Goal: Information Seeking & Learning: Understand process/instructions

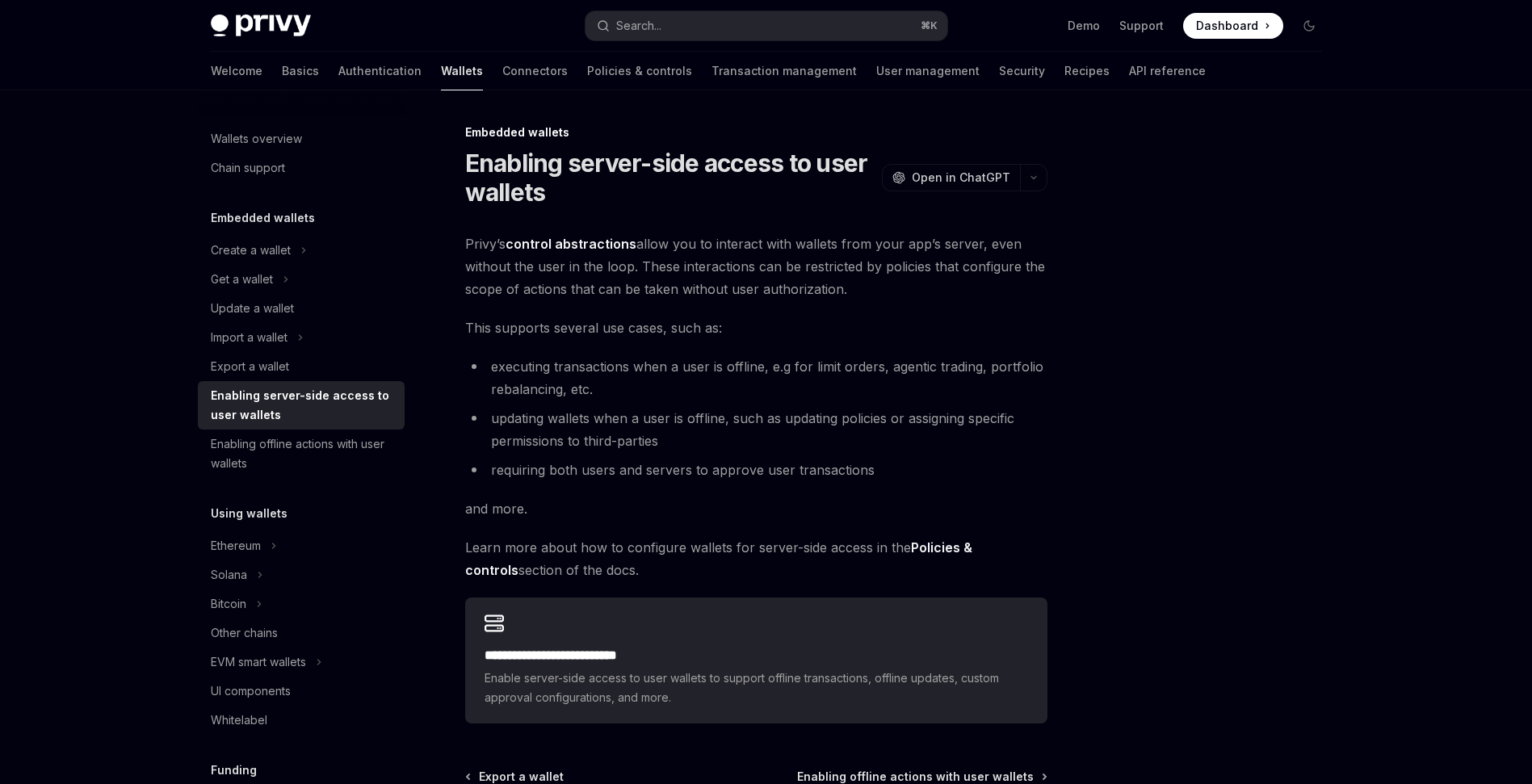
scroll to position [200, 0]
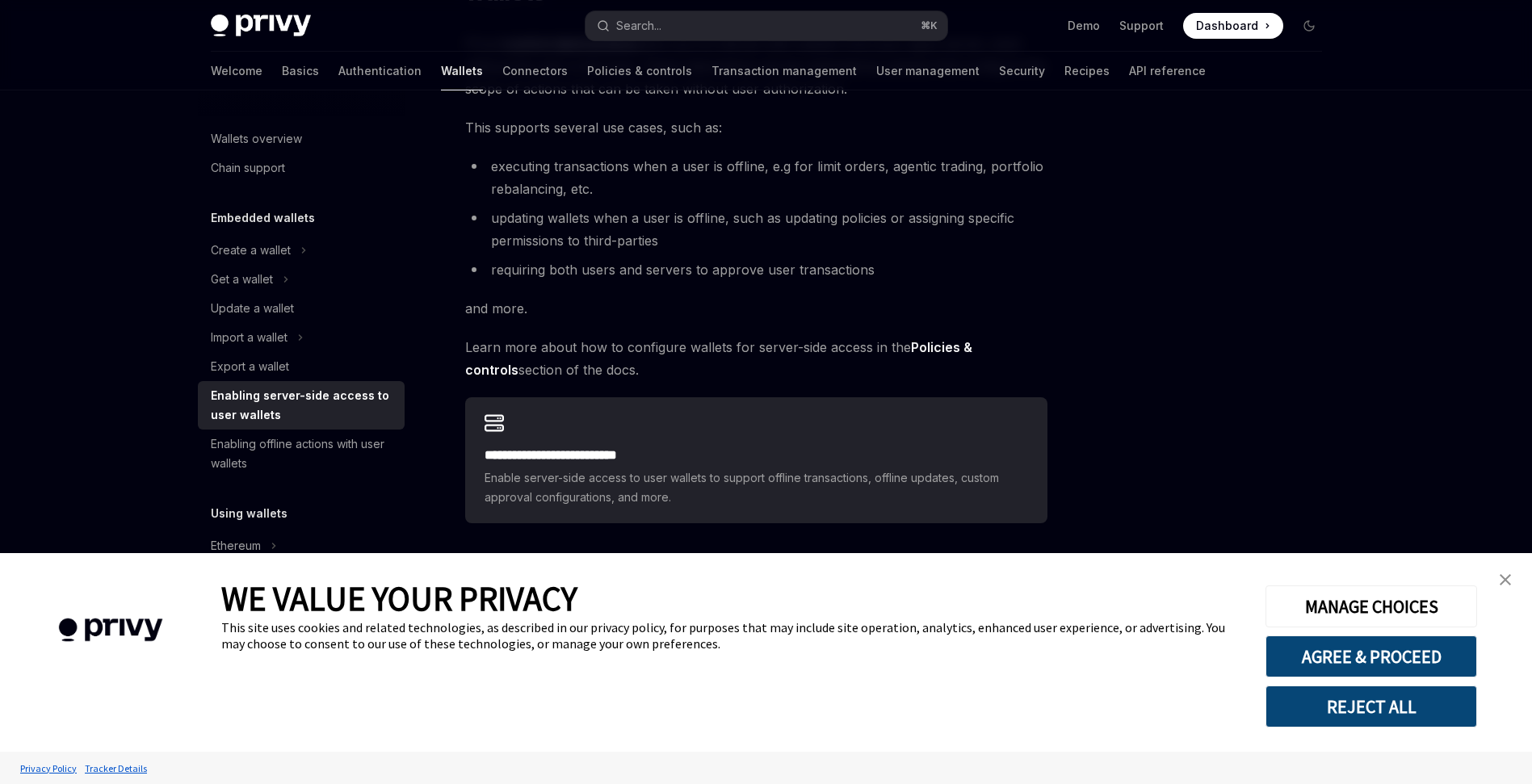
click at [1510, 577] on img "close banner" at bounding box center [1504, 579] width 12 height 12
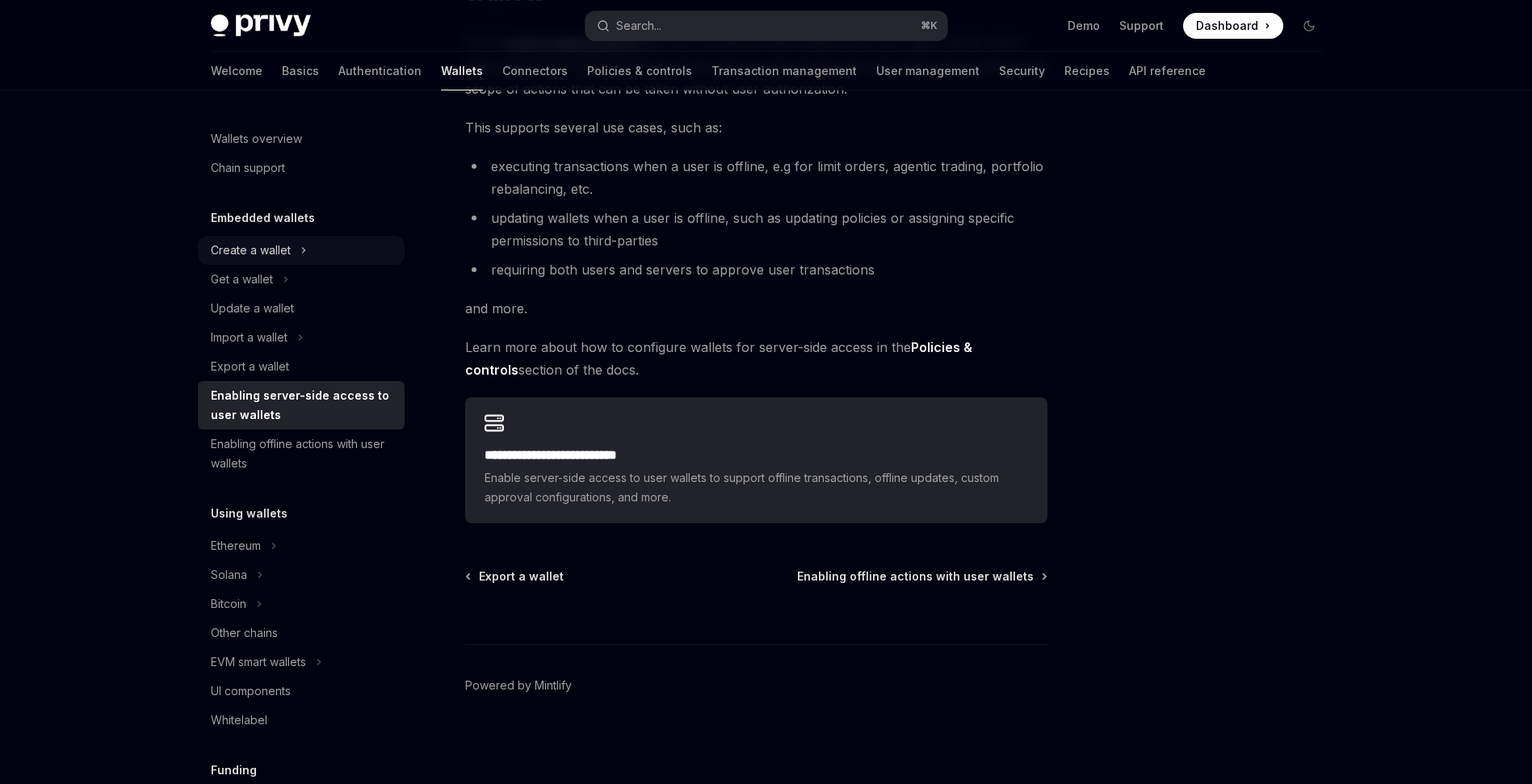
click at [279, 253] on div "Create a wallet" at bounding box center [250, 250] width 80 height 20
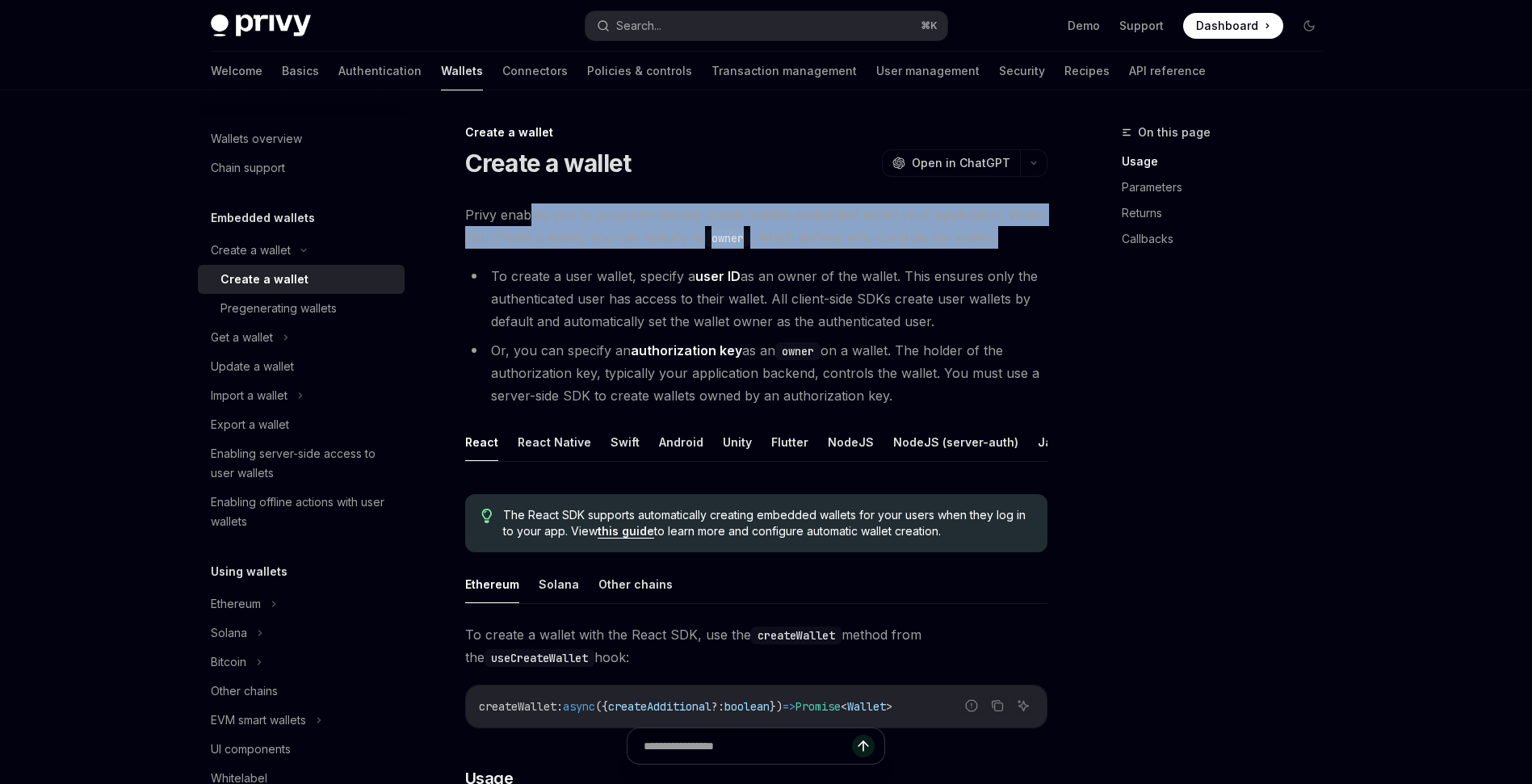
drag, startPoint x: 528, startPoint y: 212, endPoint x: 852, endPoint y: 258, distance: 327.2
drag, startPoint x: 558, startPoint y: 218, endPoint x: 929, endPoint y: 243, distance: 371.8
click at [929, 243] on span "Privy enables you to programmatically create wallets embedded within your appli…" at bounding box center [756, 226] width 582 height 46
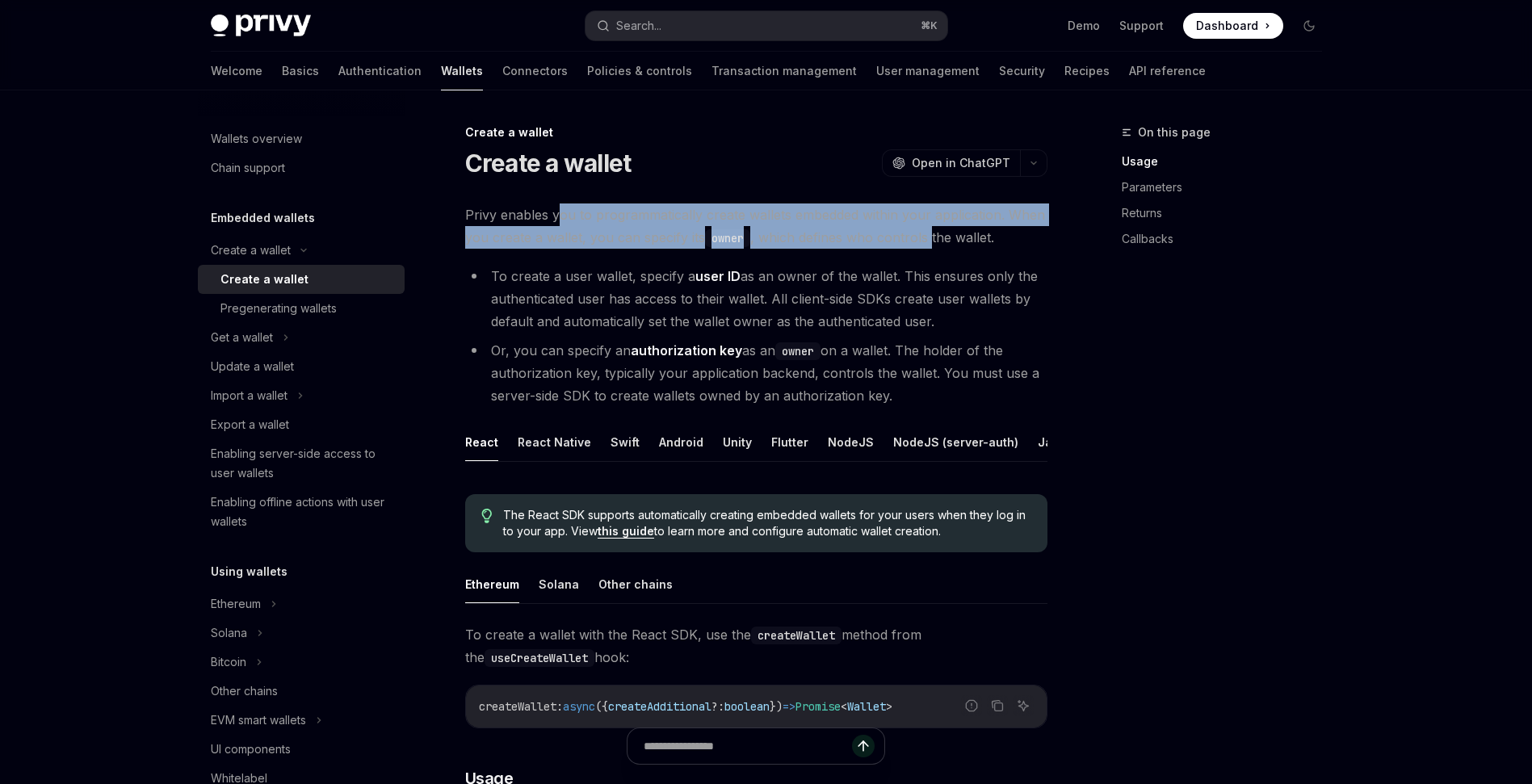
click at [1026, 445] on button "REST API" at bounding box center [1044, 442] width 51 height 38
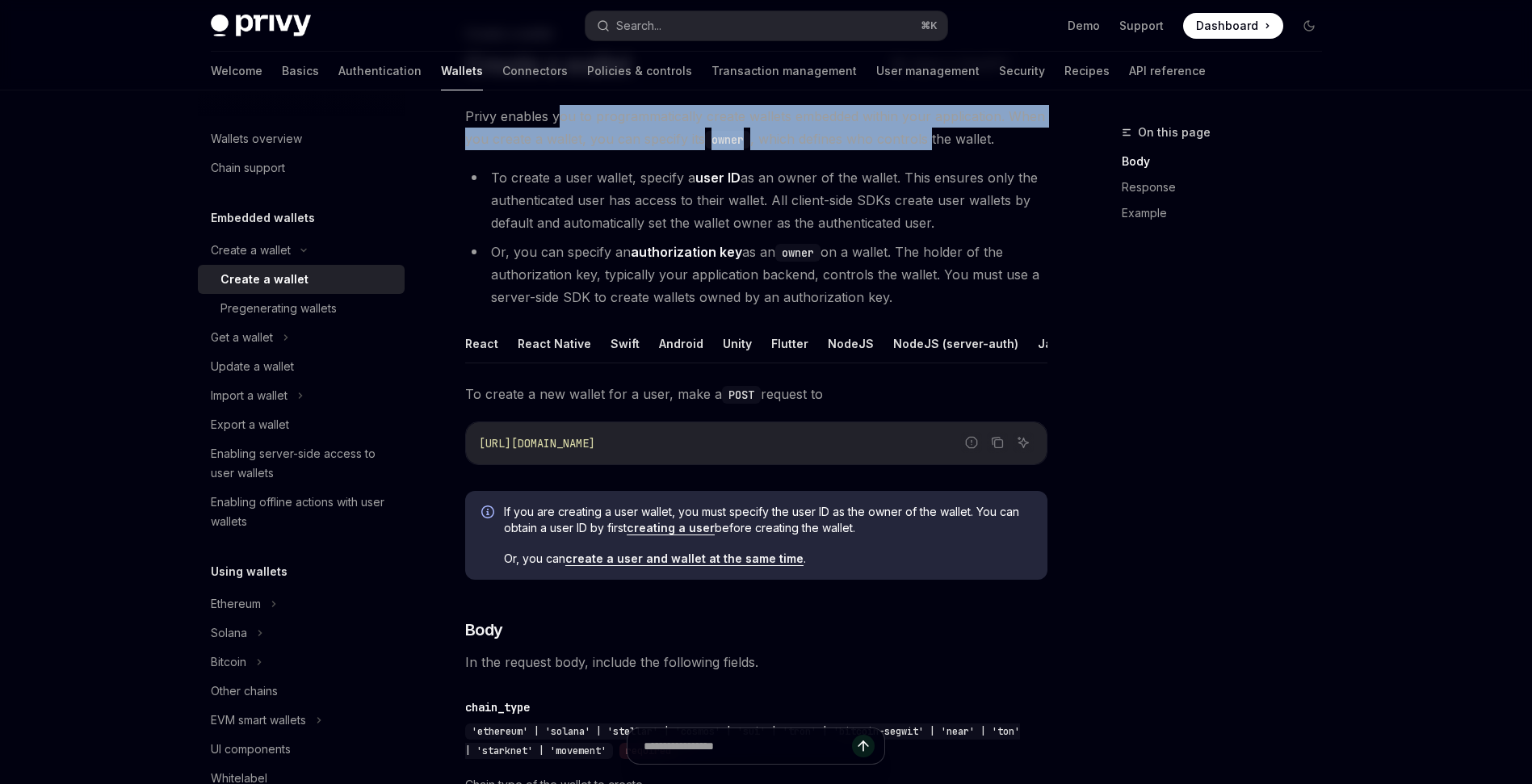
scroll to position [96, 0]
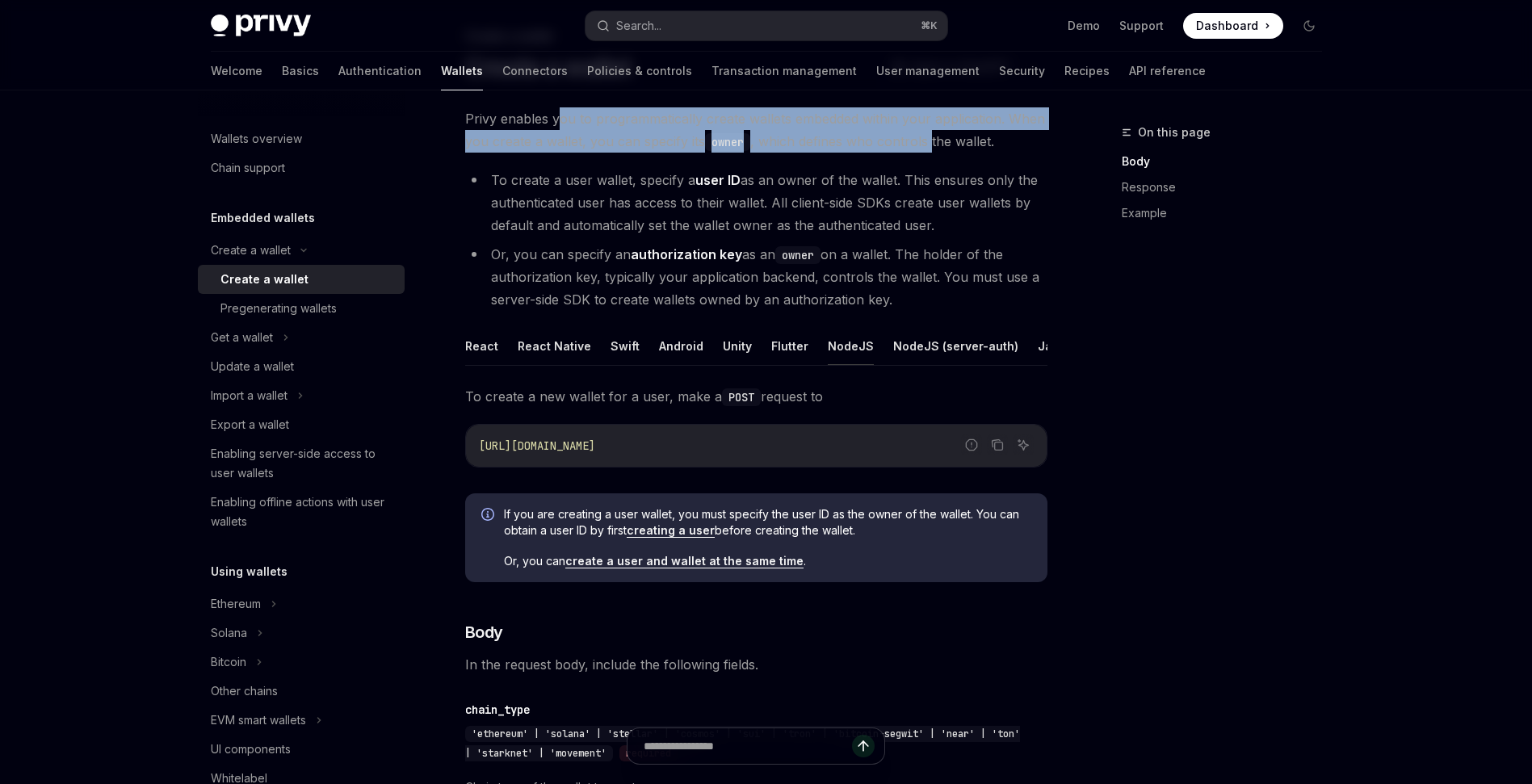
click at [835, 352] on button "NodeJS" at bounding box center [850, 346] width 46 height 38
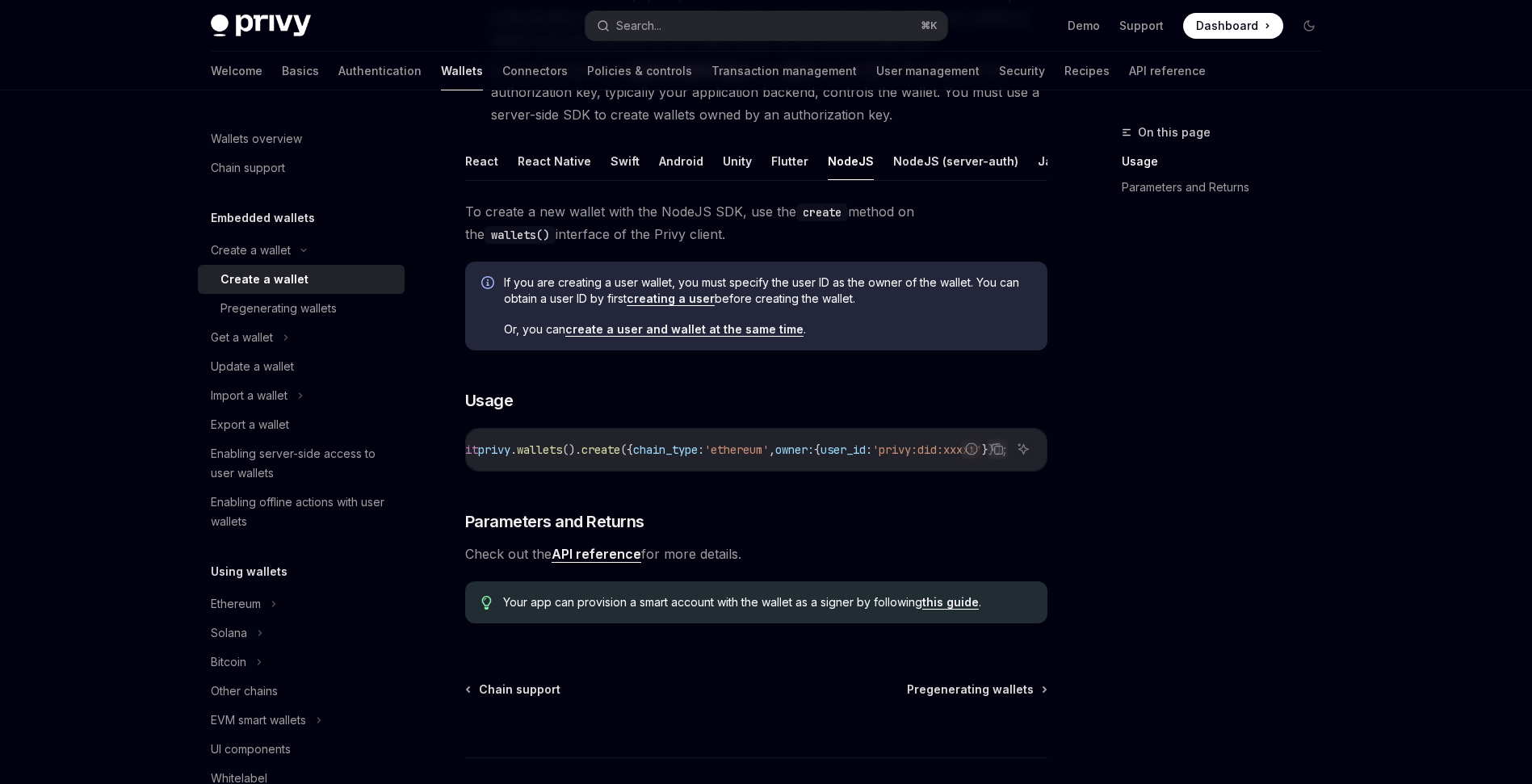
scroll to position [0, 326]
click at [1233, 553] on div "On this page Usage Parameters and Returns" at bounding box center [1212, 452] width 245 height 661
drag, startPoint x: 919, startPoint y: 482, endPoint x: 855, endPoint y: 474, distance: 64.5
click at [855, 471] on div "Report incorrect code Copy Ask AI const { id , address , chain_type } = await p…" at bounding box center [756, 449] width 582 height 44
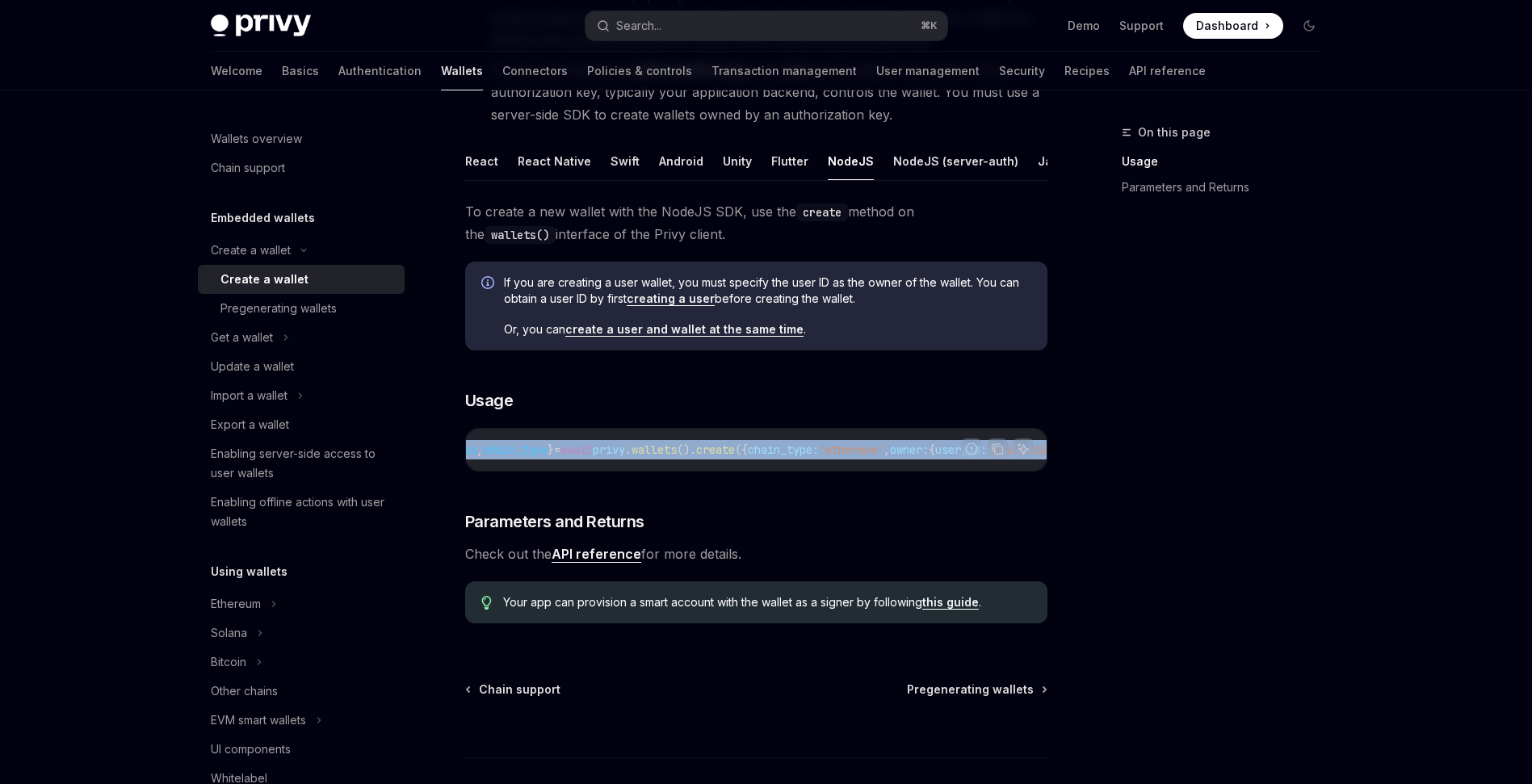
scroll to position [0, 0]
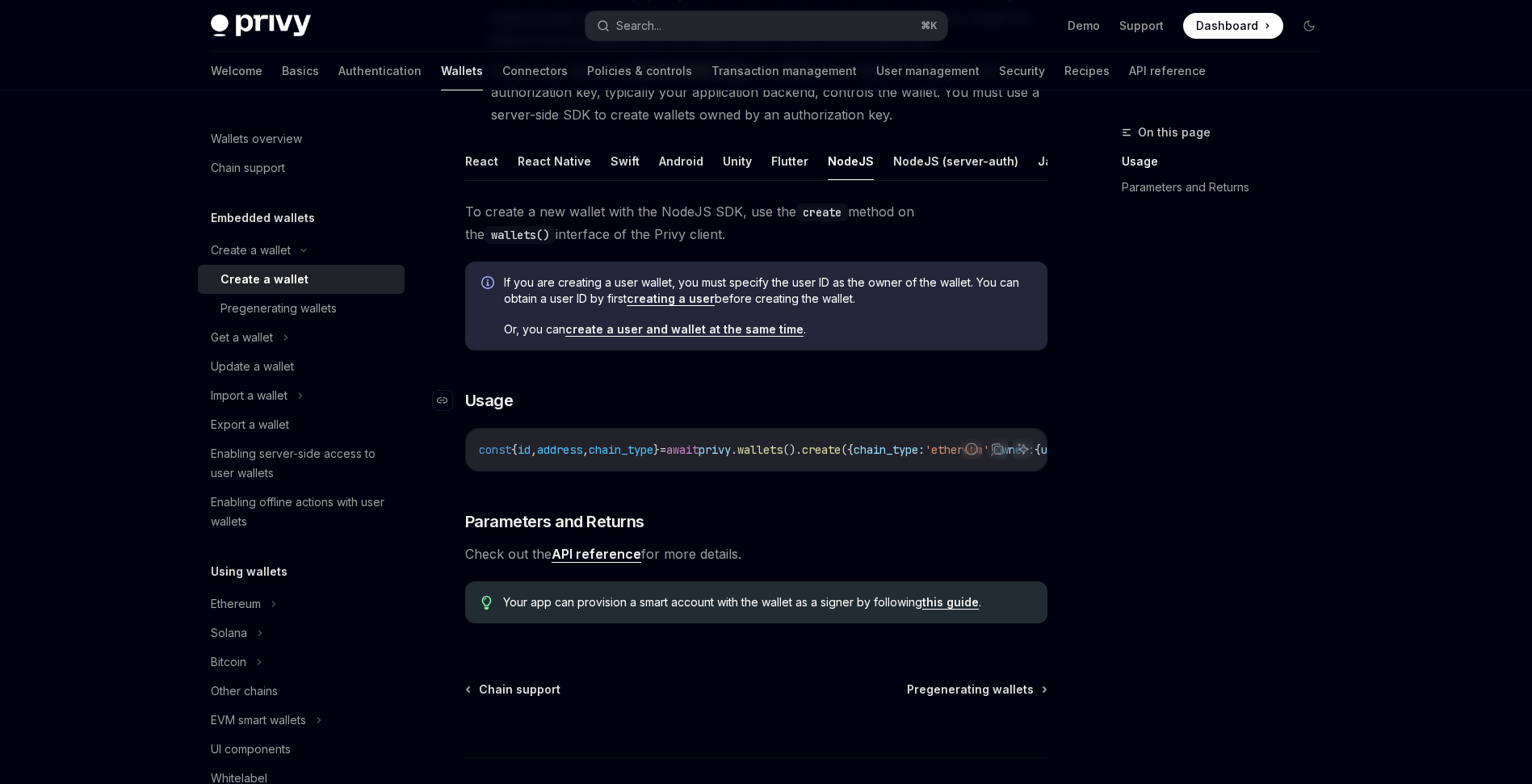
click at [751, 400] on h3 "​ Usage" at bounding box center [756, 400] width 582 height 22
click at [684, 306] on link "creating a user" at bounding box center [671, 299] width 88 height 14
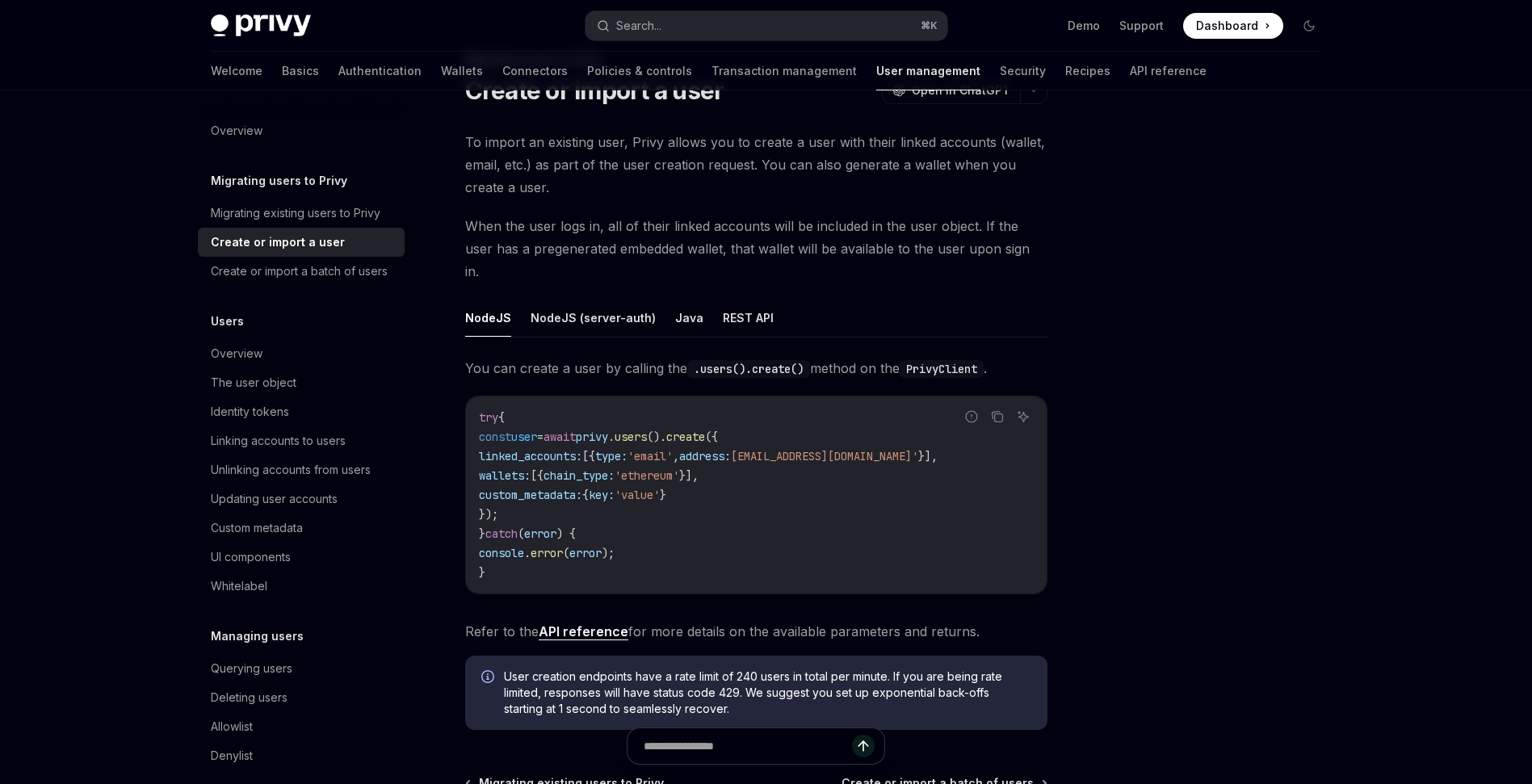
scroll to position [73, 0]
click at [582, 298] on button "NodeJS (server-auth)" at bounding box center [593, 316] width 125 height 38
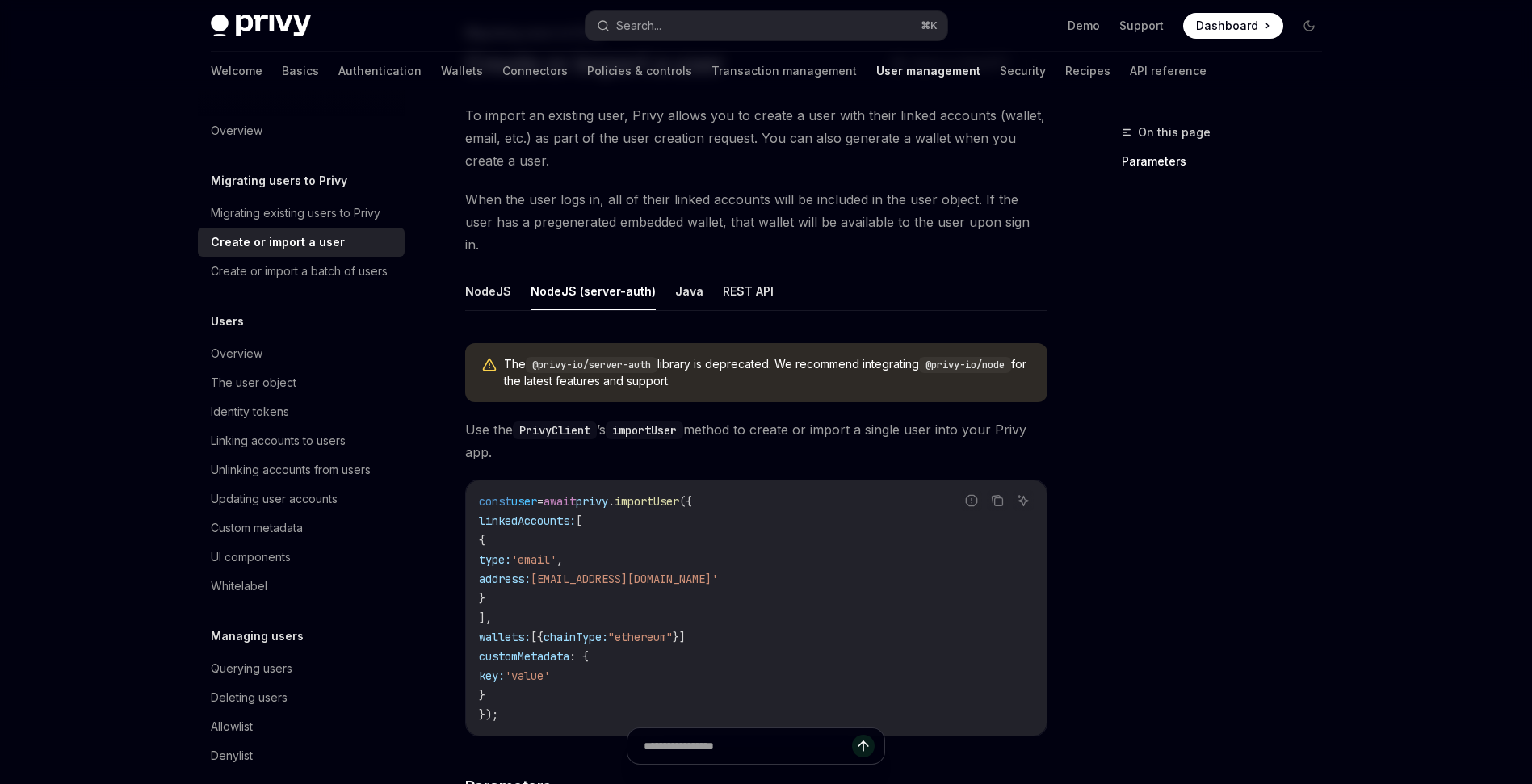
scroll to position [98, 0]
click at [482, 273] on button "NodeJS" at bounding box center [487, 291] width 46 height 38
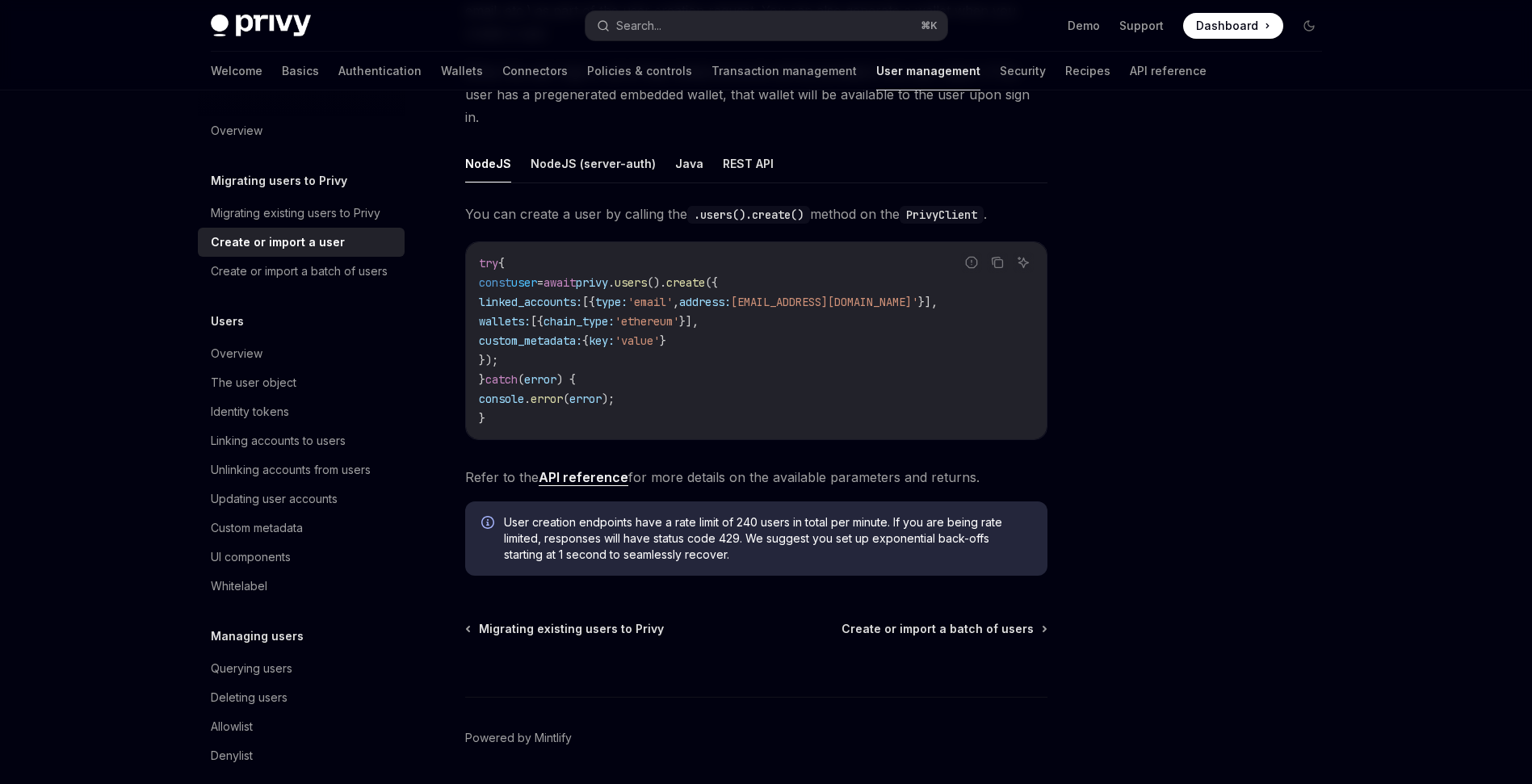
scroll to position [228, 0]
click at [286, 269] on div "Create or import a batch of users" at bounding box center [300, 272] width 177 height 20
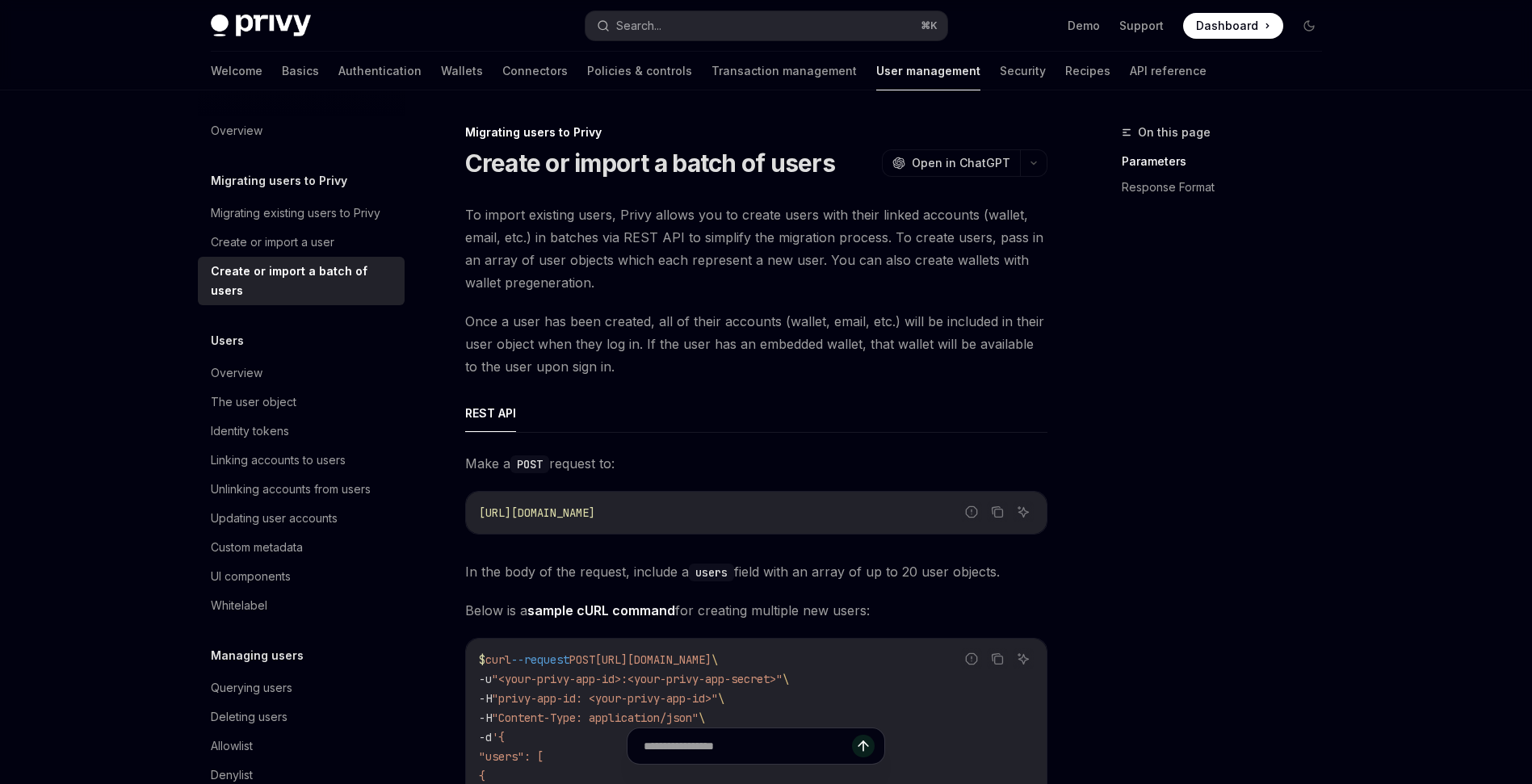
click at [761, 317] on span "Once a user has been created, all of their accounts (wallet, email, etc.) will …" at bounding box center [756, 344] width 582 height 68
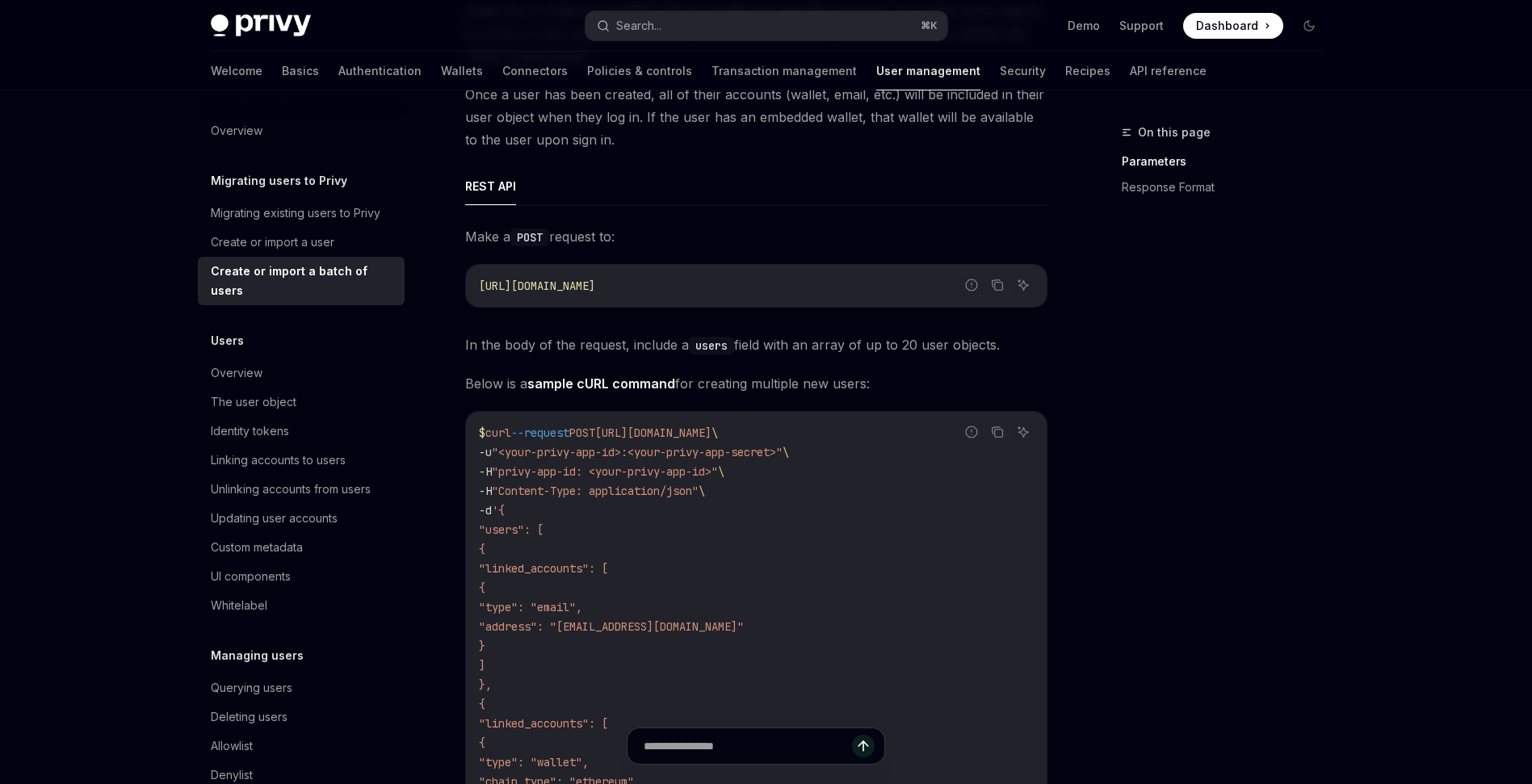
scroll to position [243, 0]
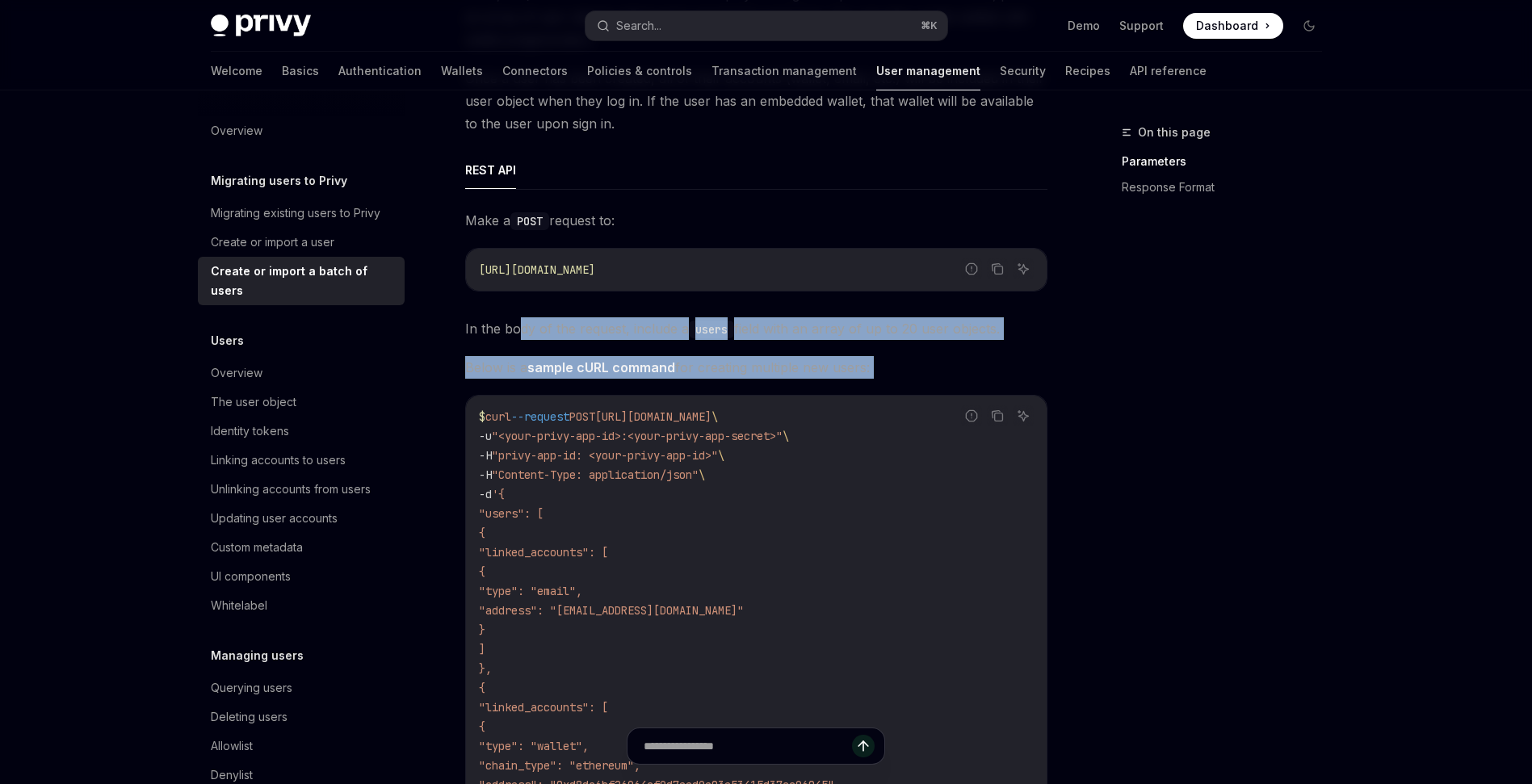
drag, startPoint x: 514, startPoint y: 330, endPoint x: 887, endPoint y: 378, distance: 376.1
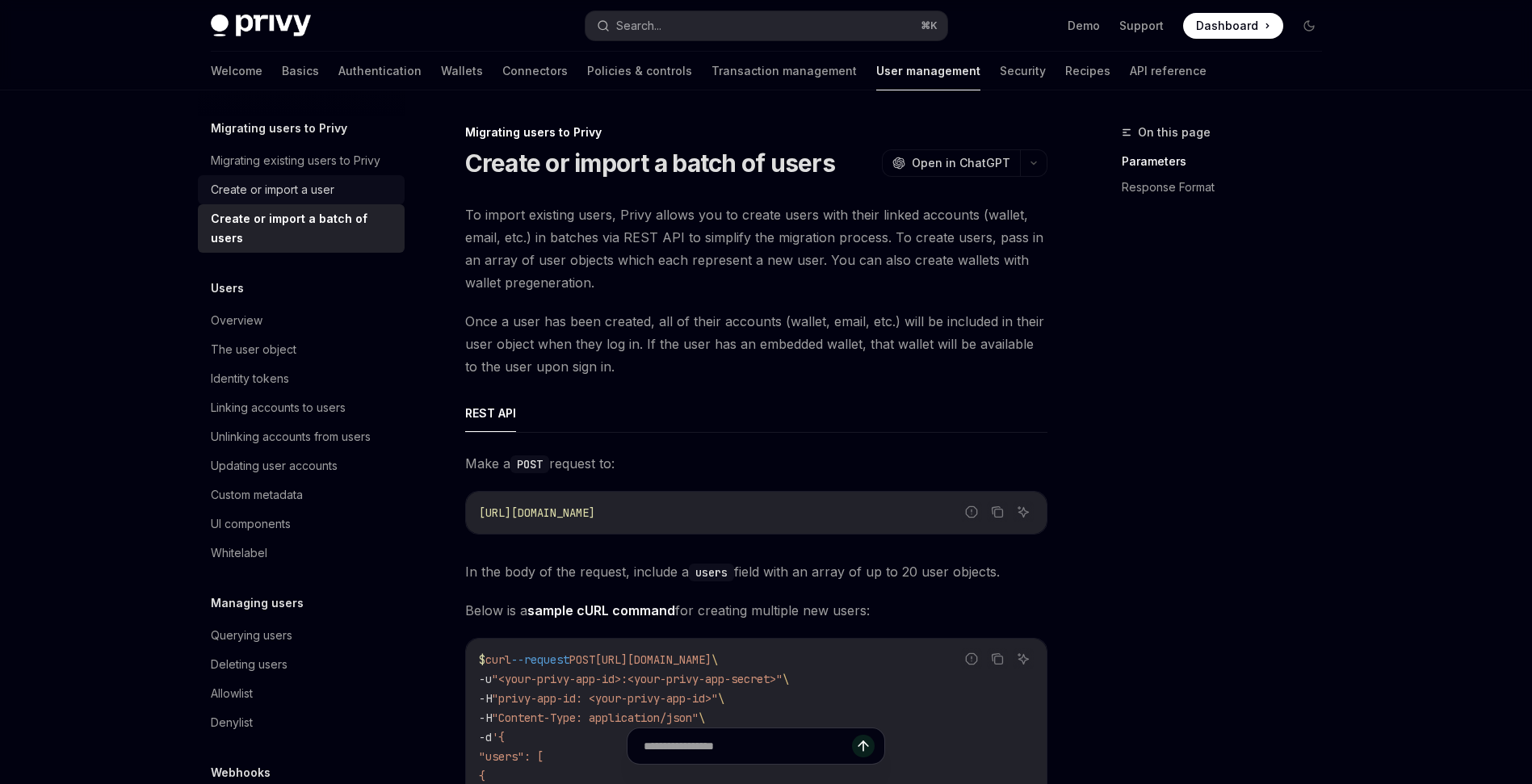
scroll to position [0, 0]
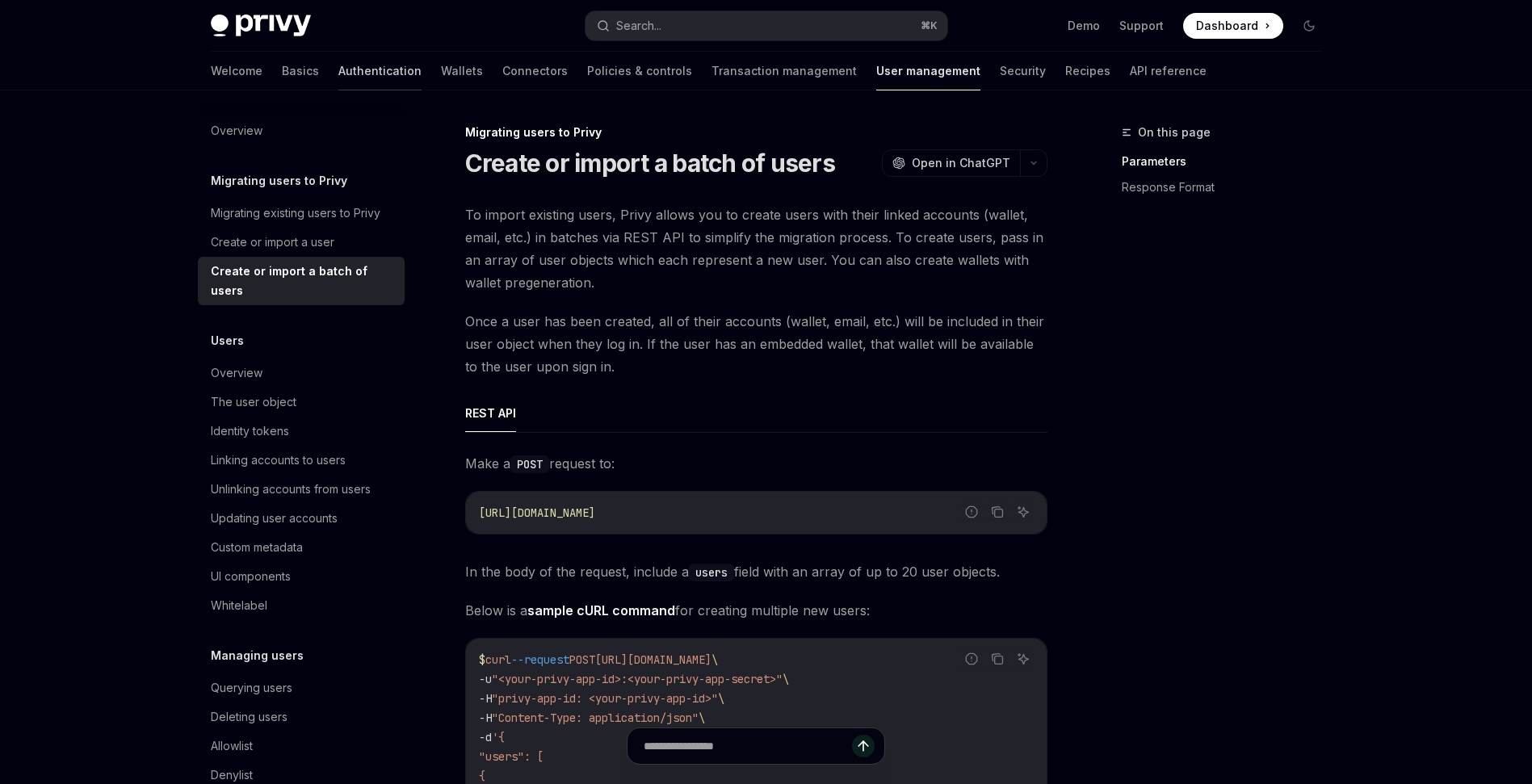
click at [338, 74] on link "Authentication" at bounding box center [379, 71] width 83 height 38
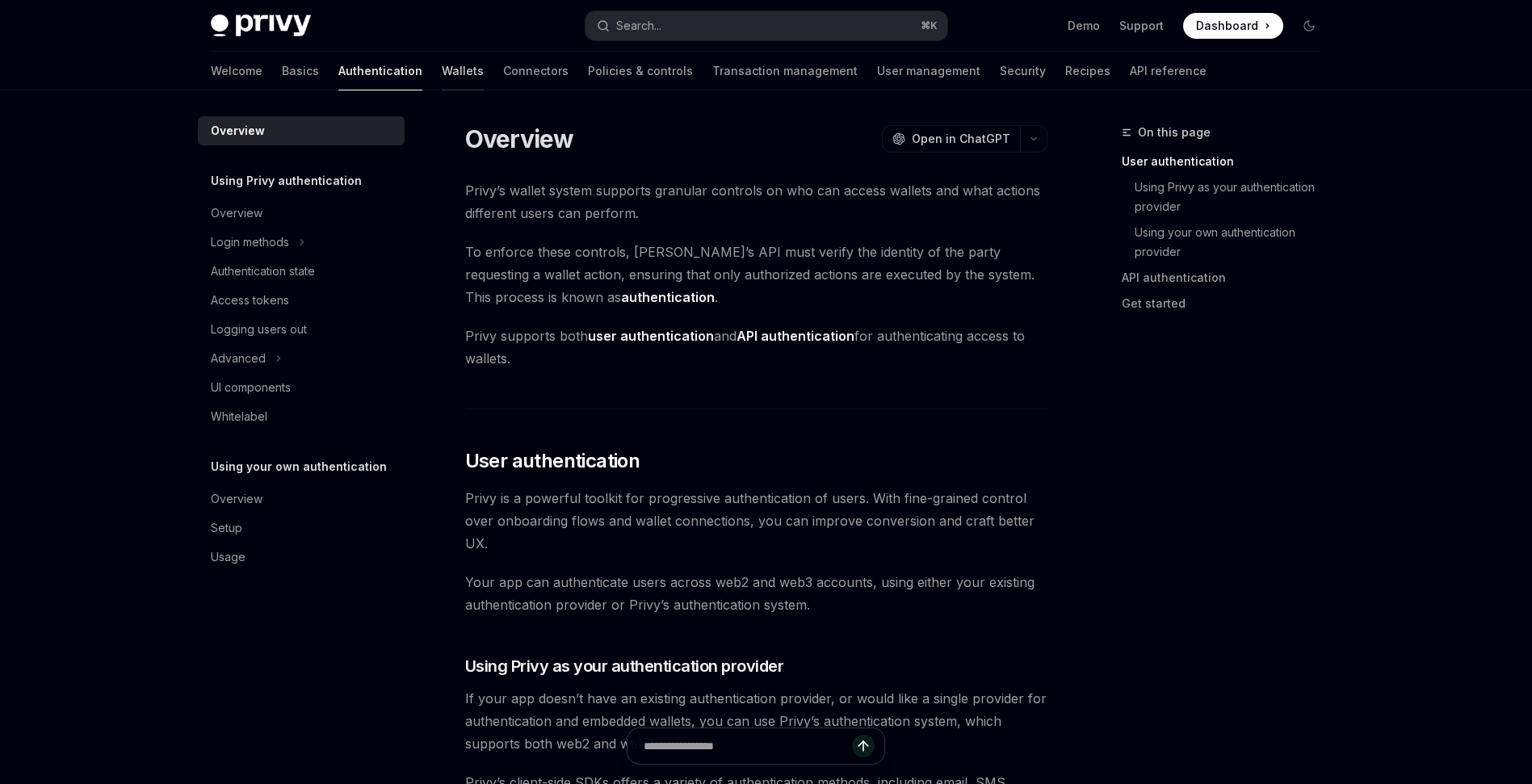
click at [442, 71] on link "Wallets" at bounding box center [462, 71] width 42 height 38
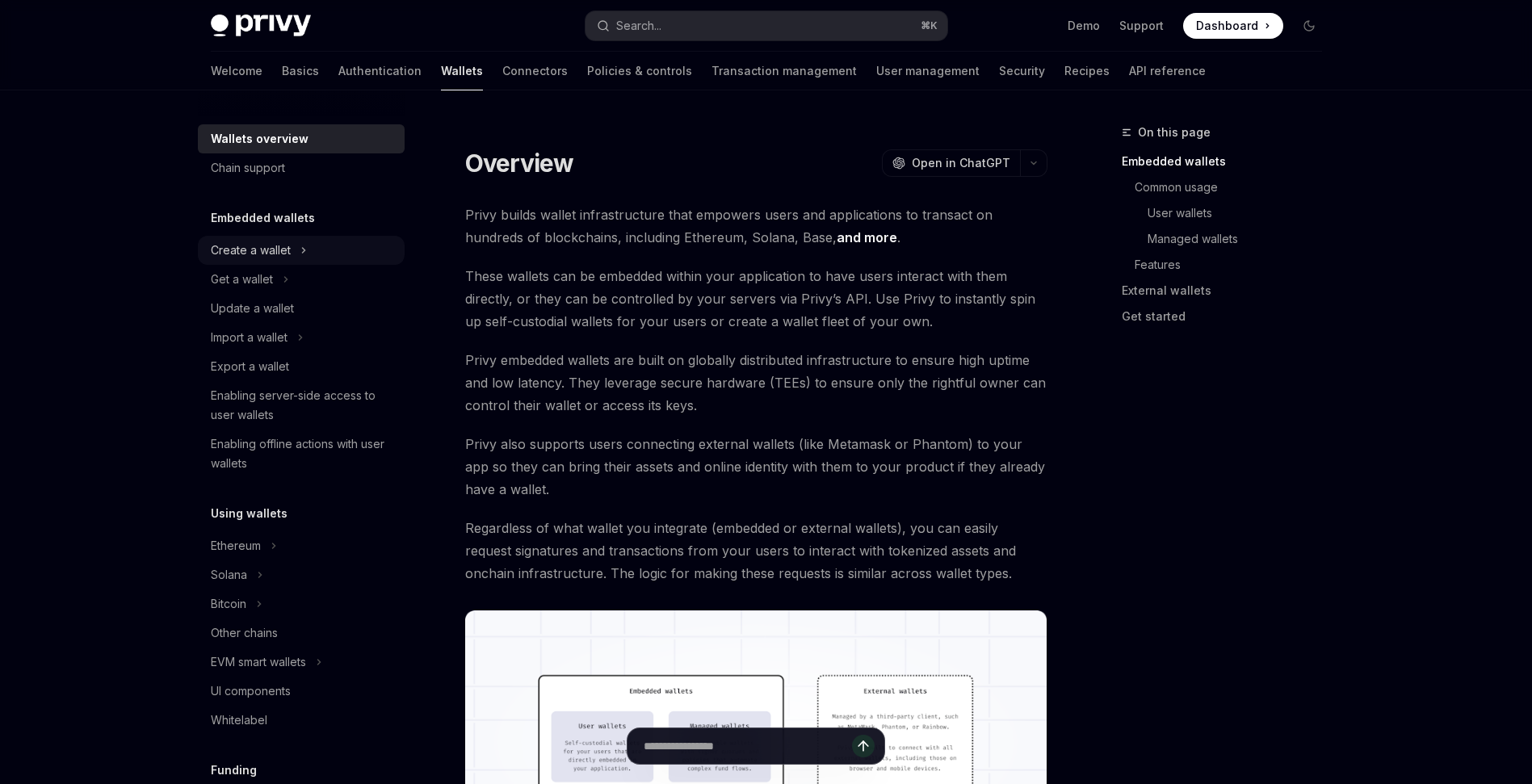
click at [262, 253] on div "Create a wallet" at bounding box center [250, 250] width 80 height 20
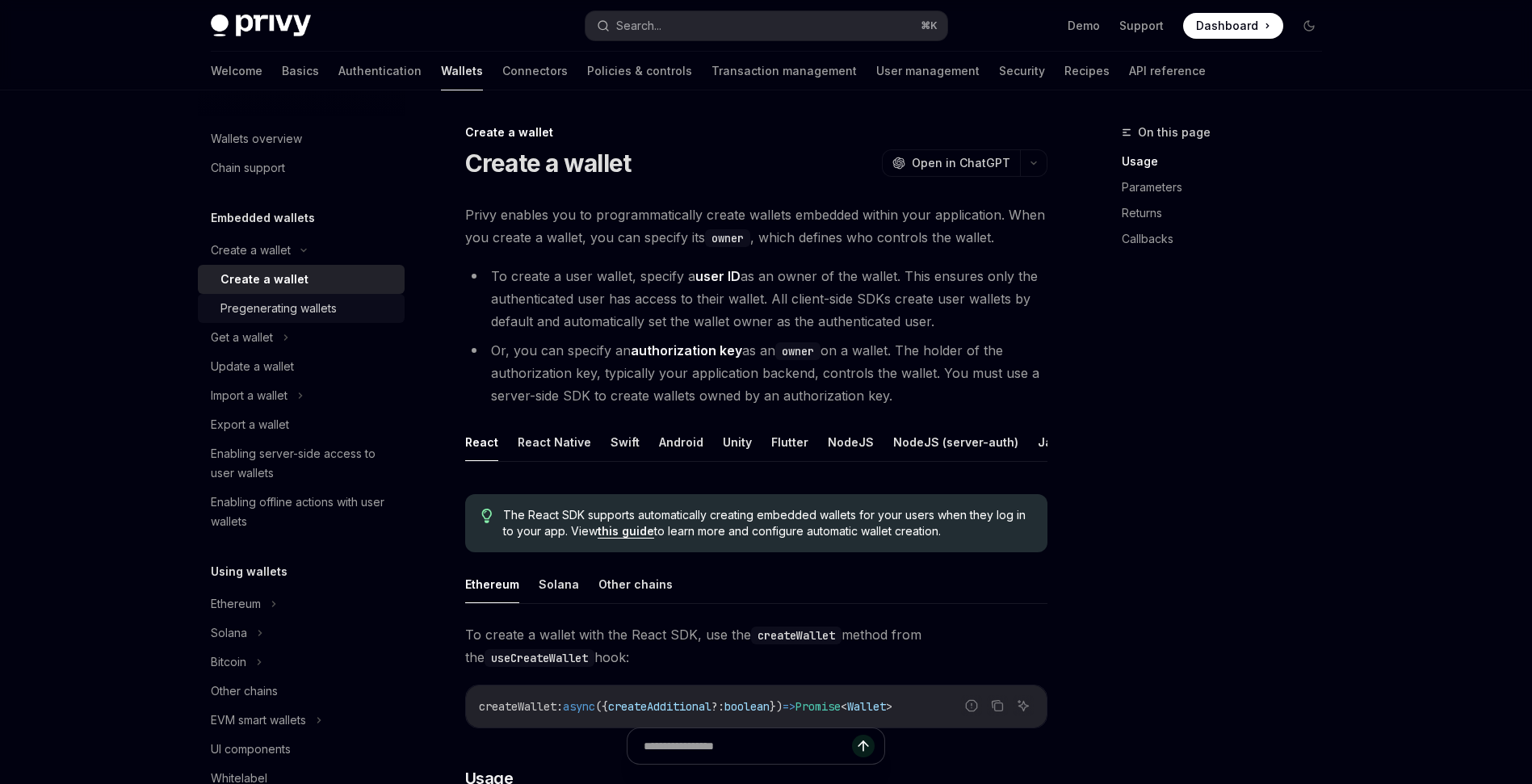
click at [276, 311] on div "Pregenerating wallets" at bounding box center [278, 308] width 116 height 20
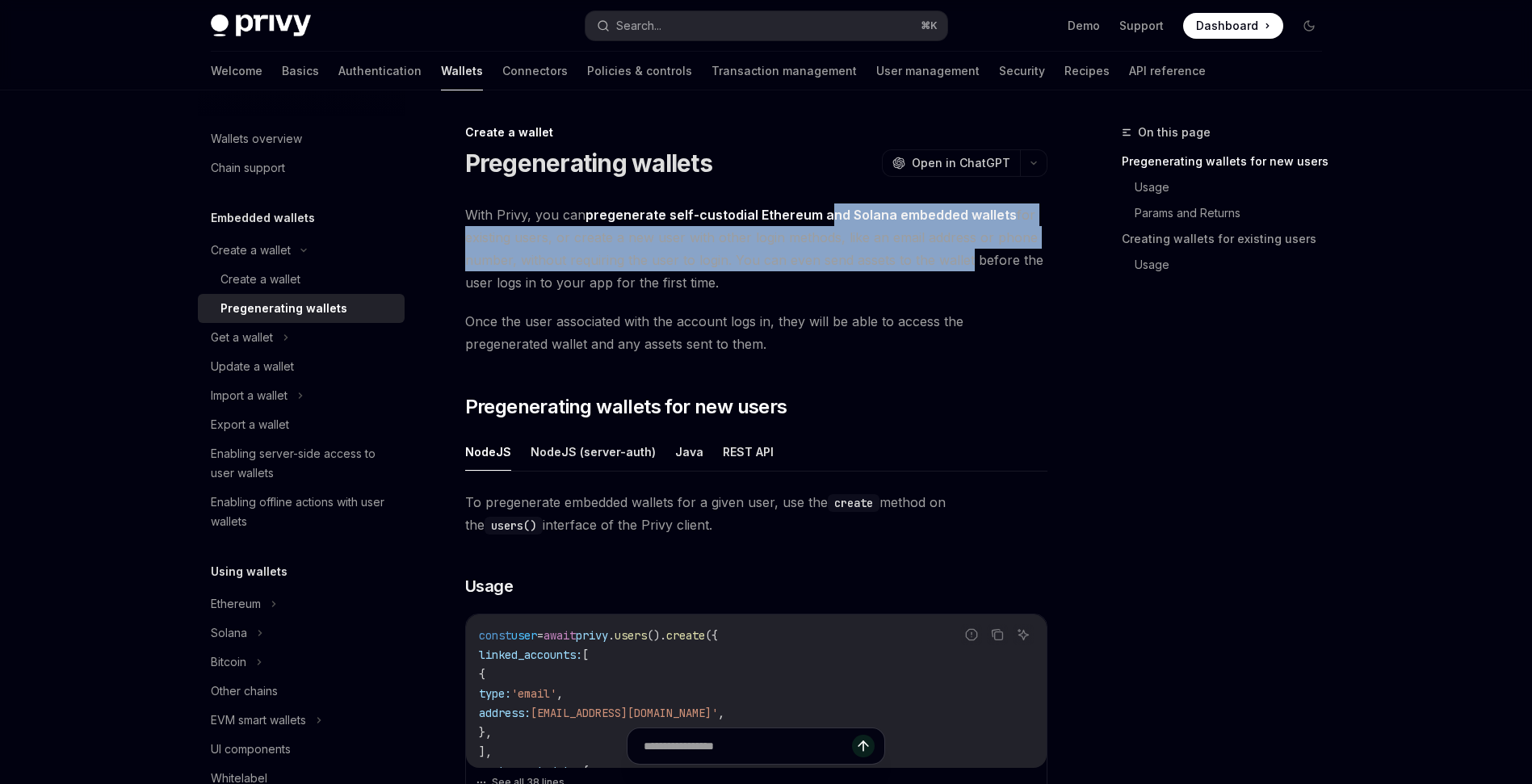
drag, startPoint x: 823, startPoint y: 212, endPoint x: 963, endPoint y: 270, distance: 151.5
click at [963, 270] on span "With Privy, you can pregenerate self-custodial Ethereum and Solana embedded wal…" at bounding box center [756, 249] width 582 height 90
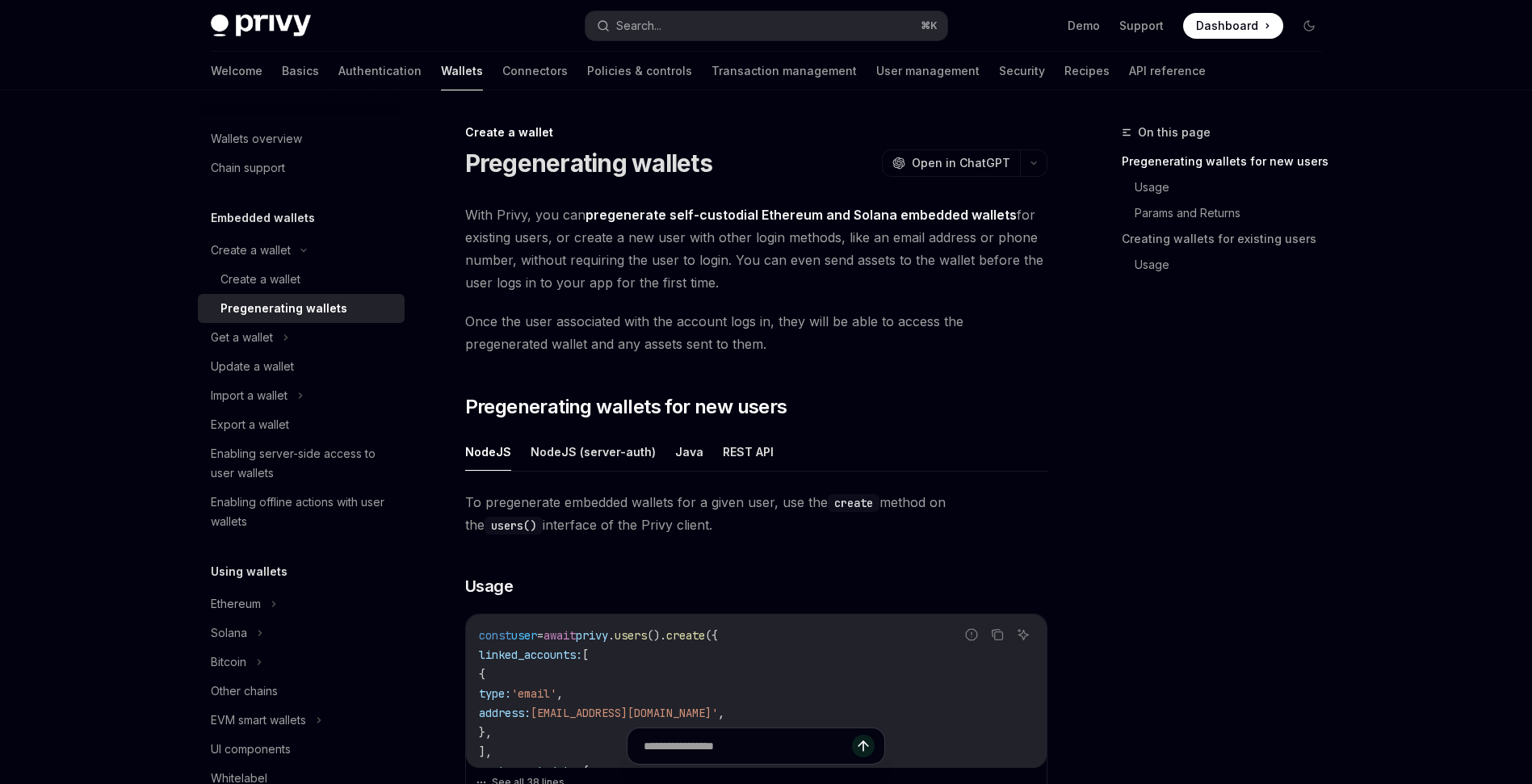
click at [758, 288] on span "With Privy, you can pregenerate self-custodial Ethereum and Solana embedded wal…" at bounding box center [756, 249] width 582 height 90
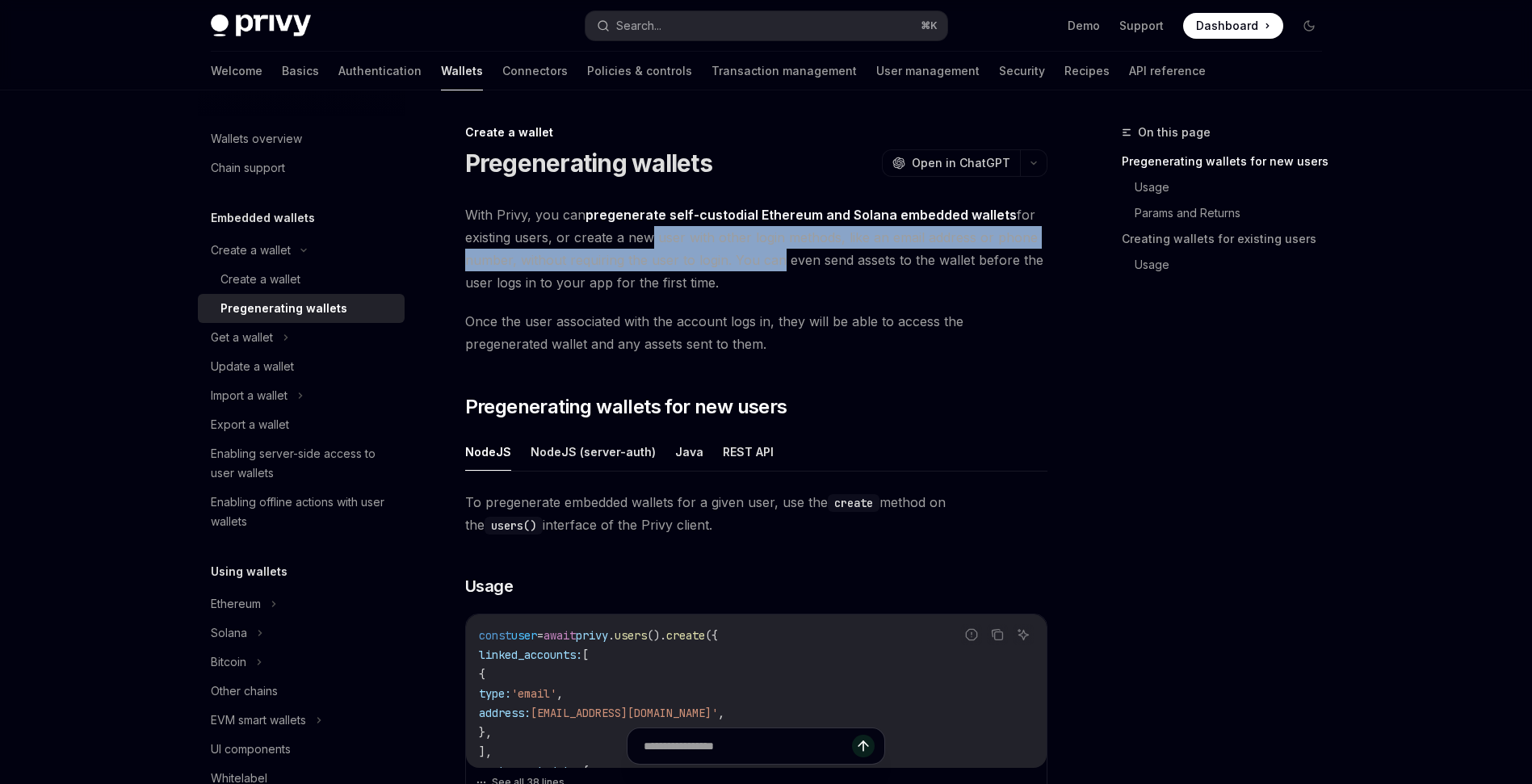
drag, startPoint x: 645, startPoint y: 237, endPoint x: 771, endPoint y: 262, distance: 128.5
click at [771, 262] on span "With Privy, you can pregenerate self-custodial Ethereum and Solana embedded wal…" at bounding box center [756, 249] width 582 height 90
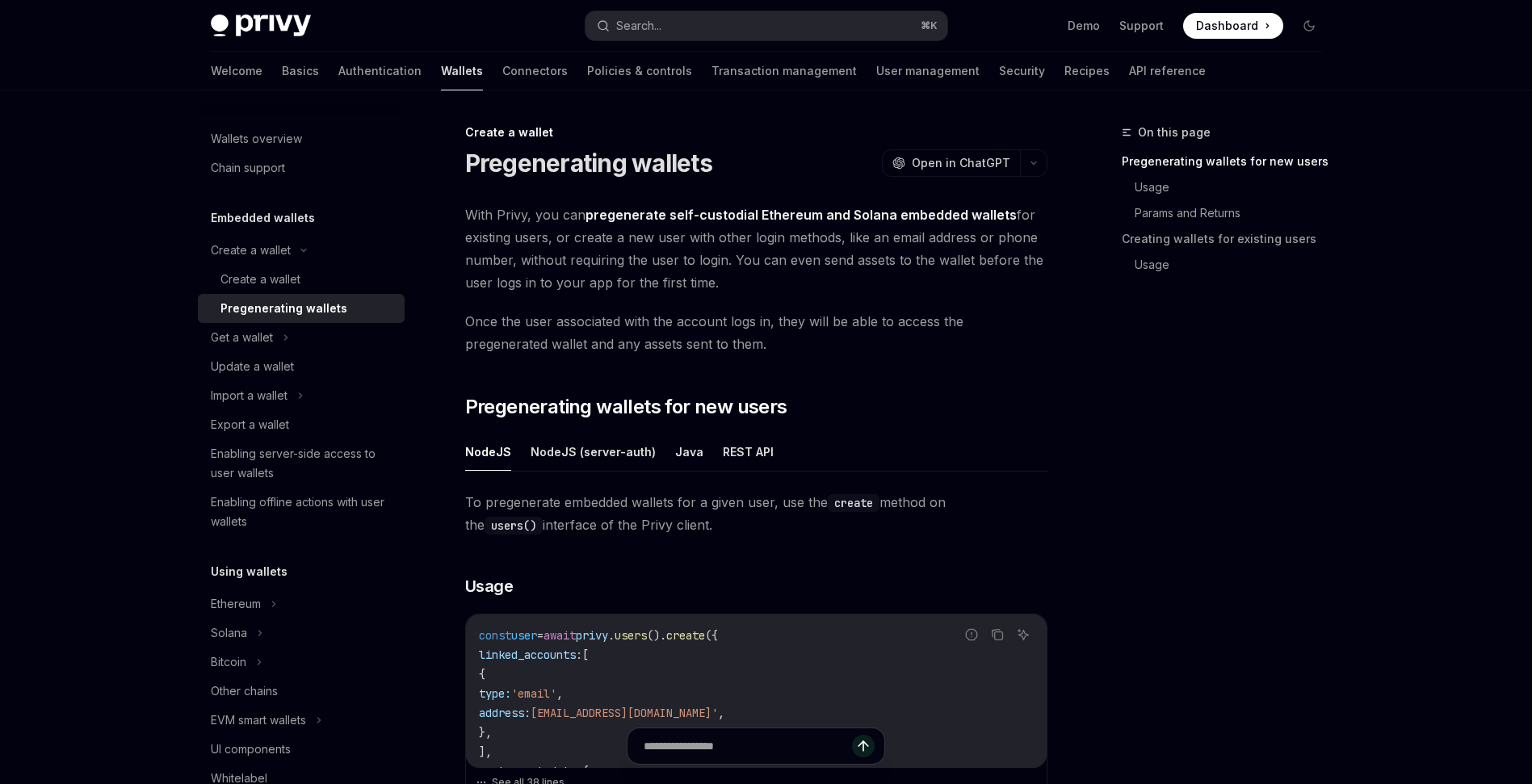
click at [860, 280] on span "With Privy, you can pregenerate self-custodial Ethereum and Solana embedded wal…" at bounding box center [756, 249] width 582 height 90
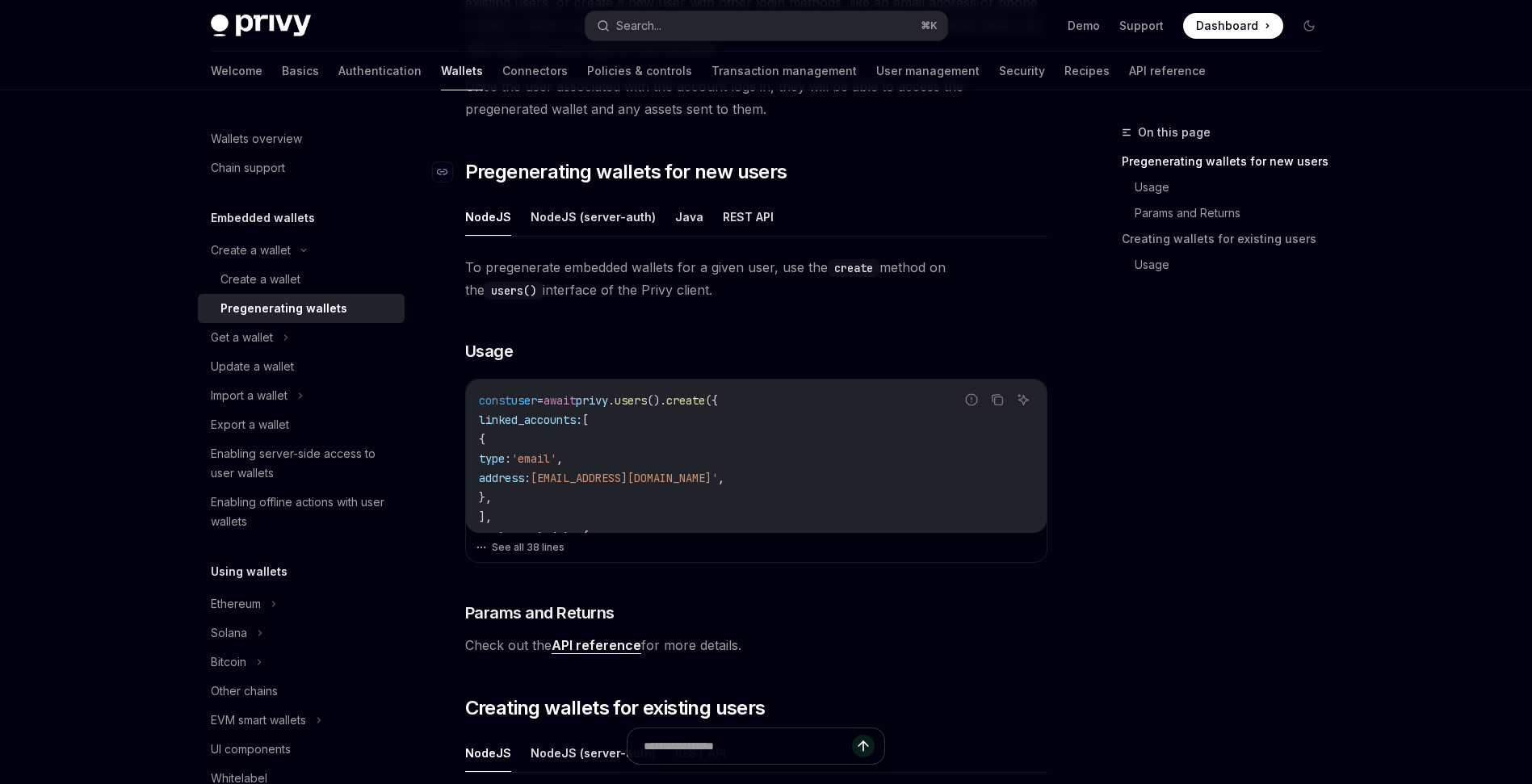
scroll to position [260, 0]
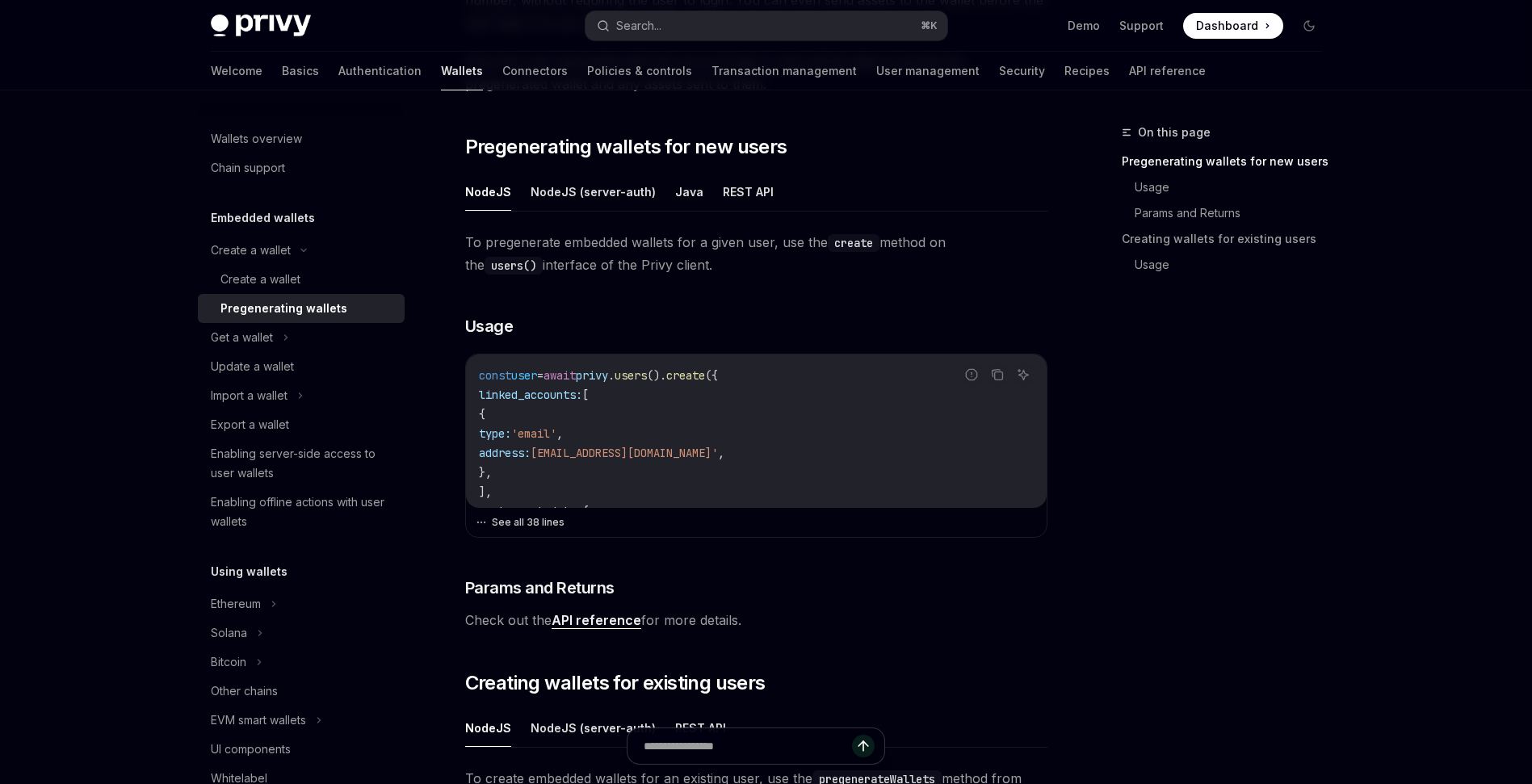
click at [552, 518] on button "See all 38 lines" at bounding box center [756, 521] width 561 height 22
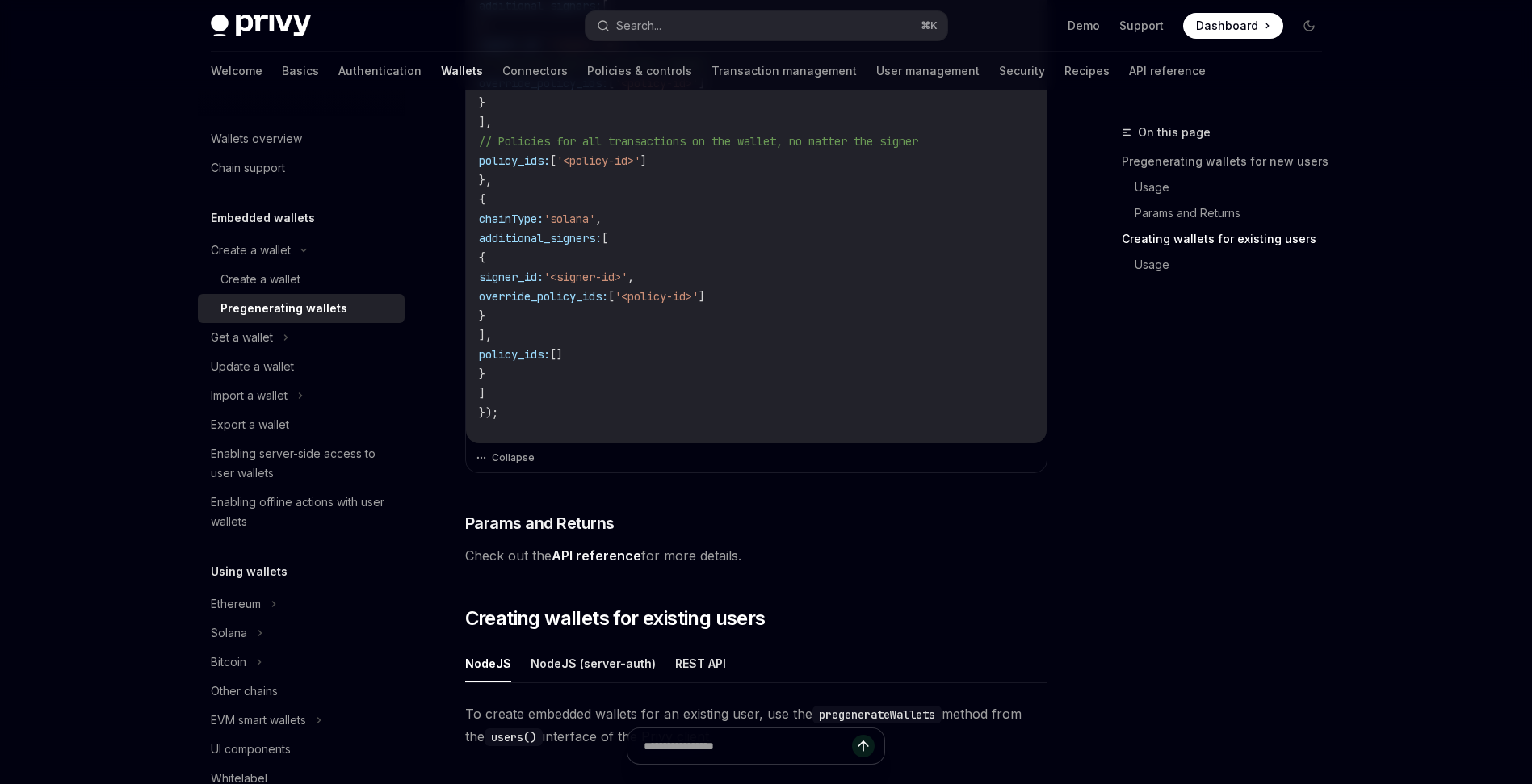
scroll to position [0, 0]
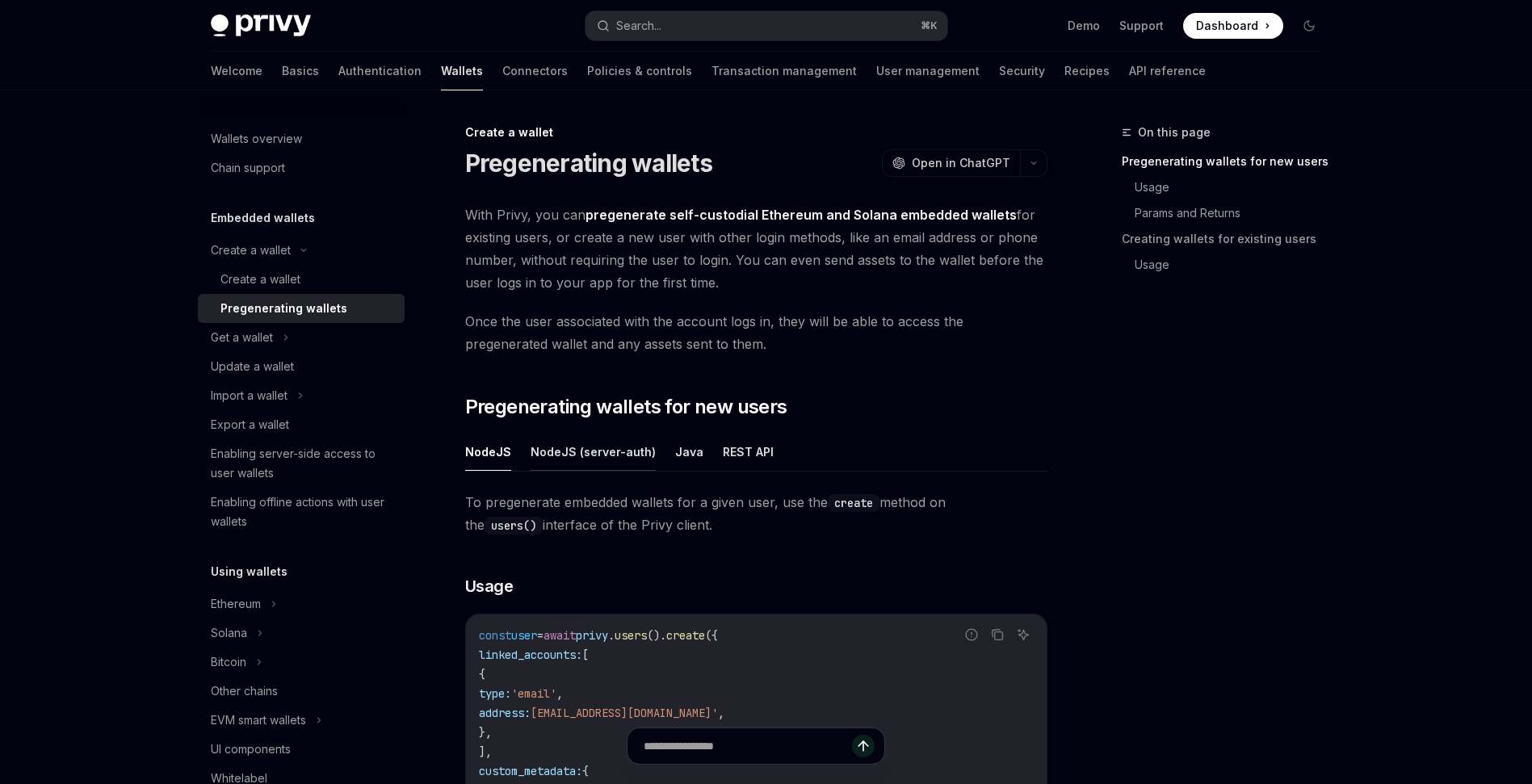
click at [585, 459] on button "NodeJS (server-auth)" at bounding box center [593, 451] width 125 height 38
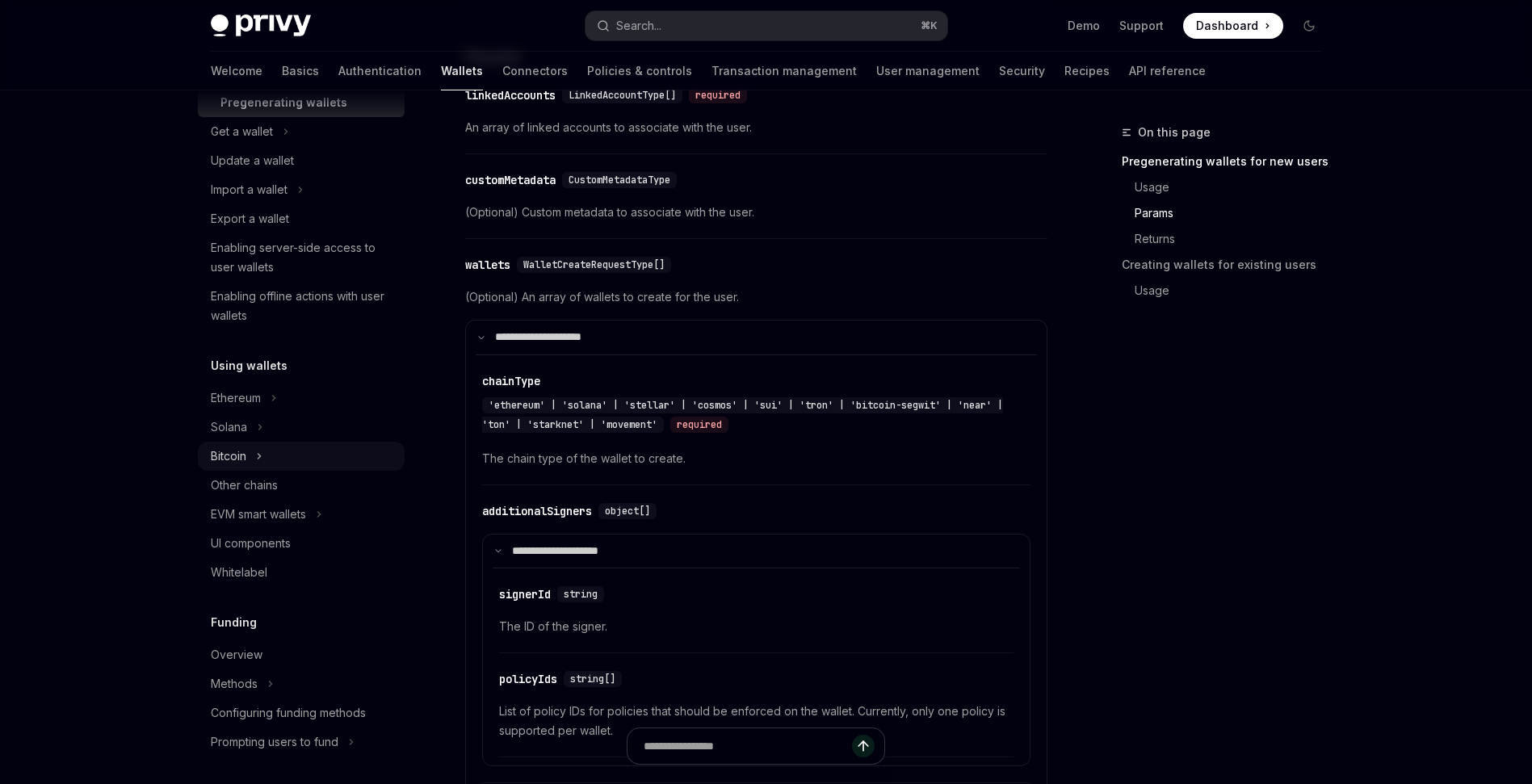
scroll to position [232, 0]
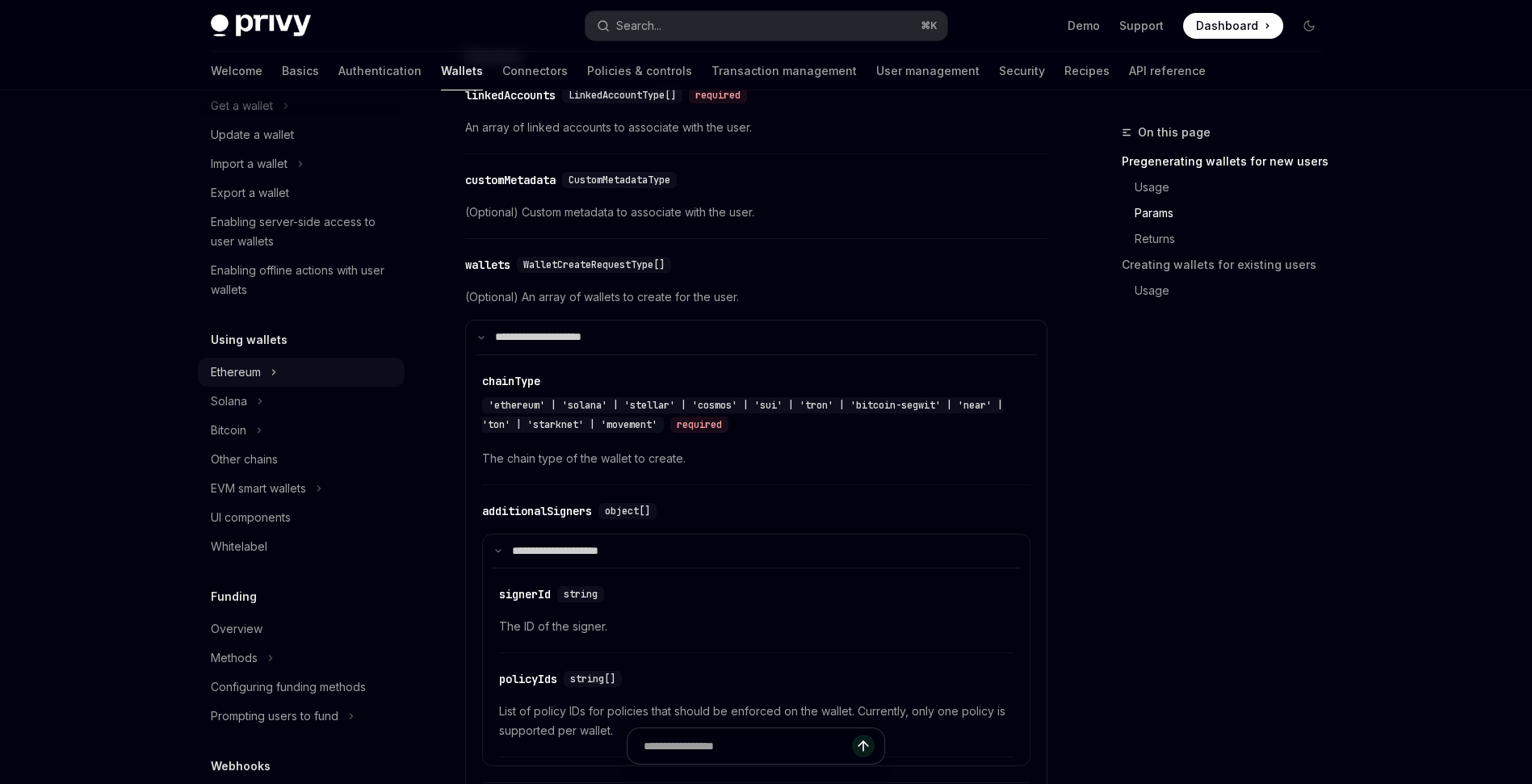
click at [232, 374] on div "Ethereum" at bounding box center [236, 372] width 50 height 20
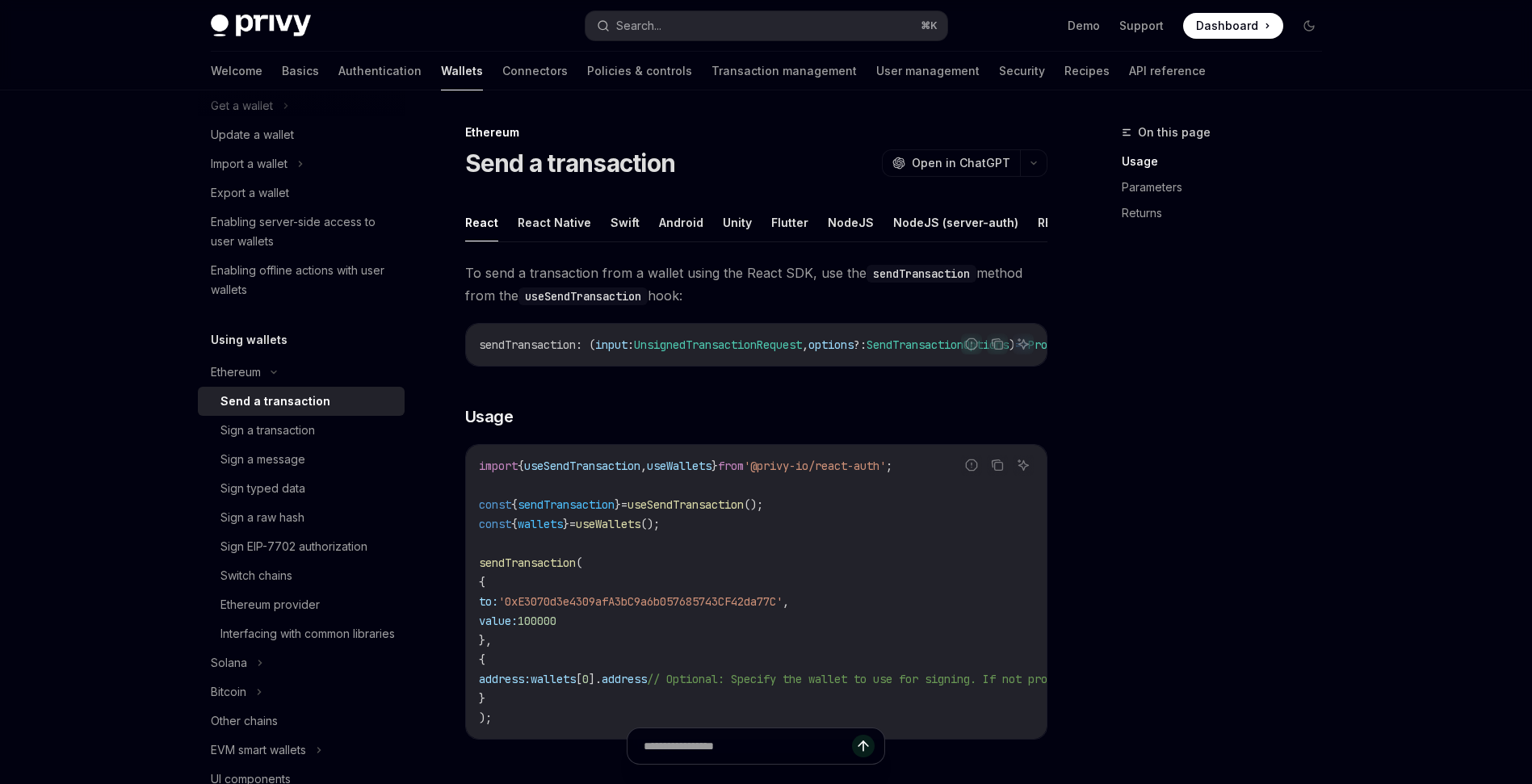
scroll to position [0, 124]
click at [703, 211] on button "NodeJS" at bounding box center [725, 223] width 46 height 38
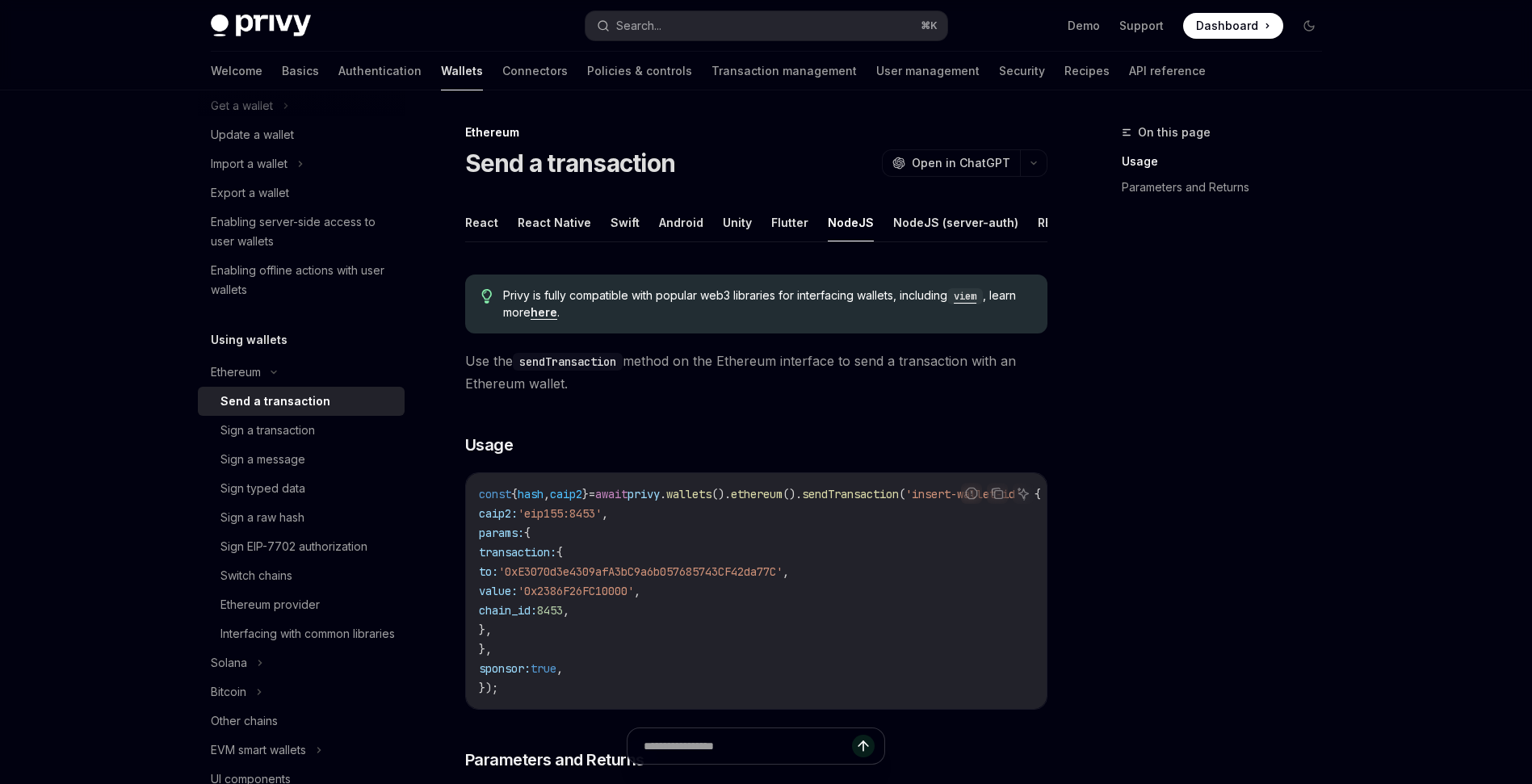
click at [702, 425] on div "Privy is fully compatible with popular web3 libraries for interfacing wallets, …" at bounding box center [756, 584] width 582 height 645
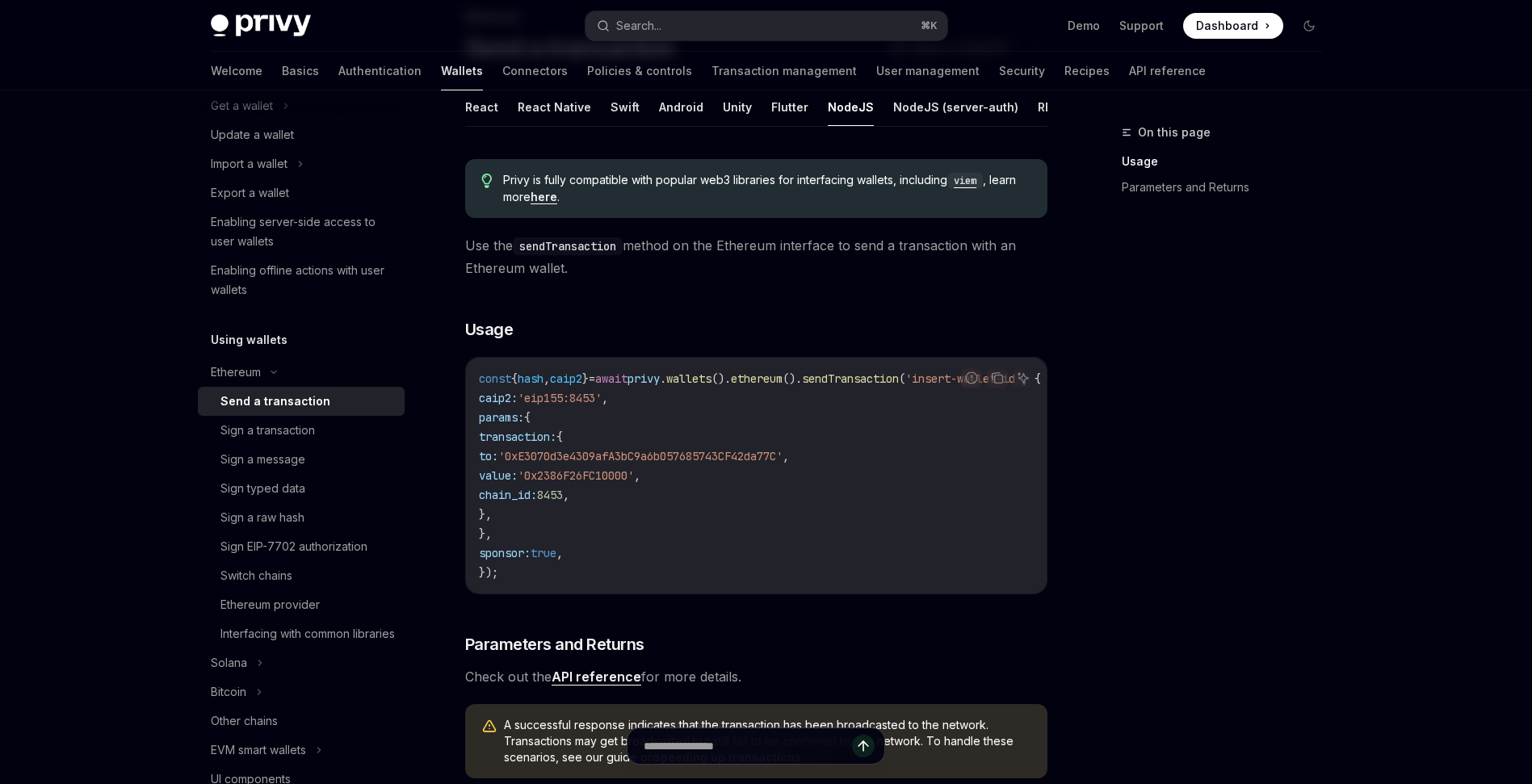
scroll to position [120, 0]
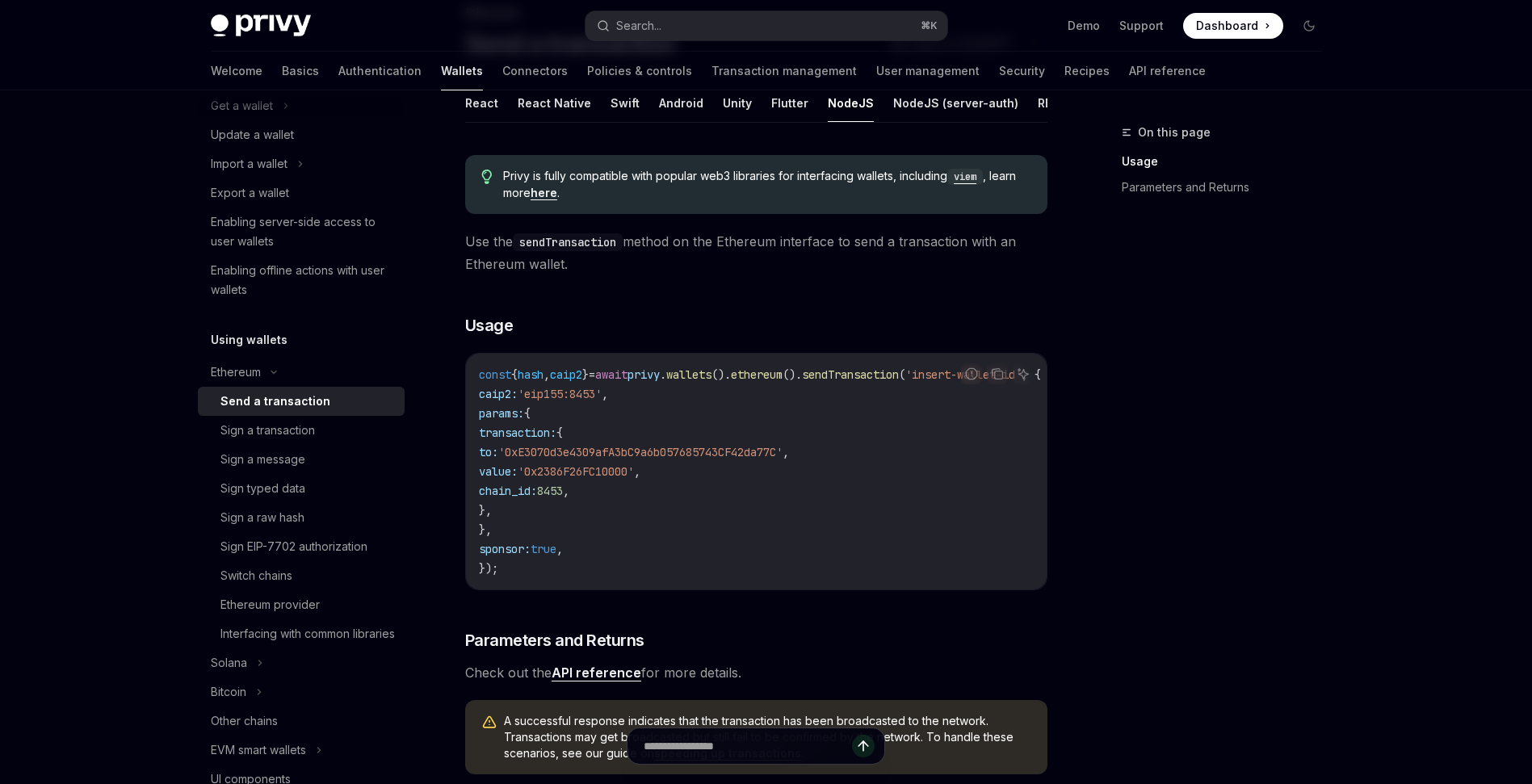
drag, startPoint x: 851, startPoint y: 607, endPoint x: 1016, endPoint y: 603, distance: 165.0
click at [1016, 590] on div "Report incorrect code Copy Ask AI const { hash , caip2 } = await privy . wallet…" at bounding box center [756, 471] width 582 height 237
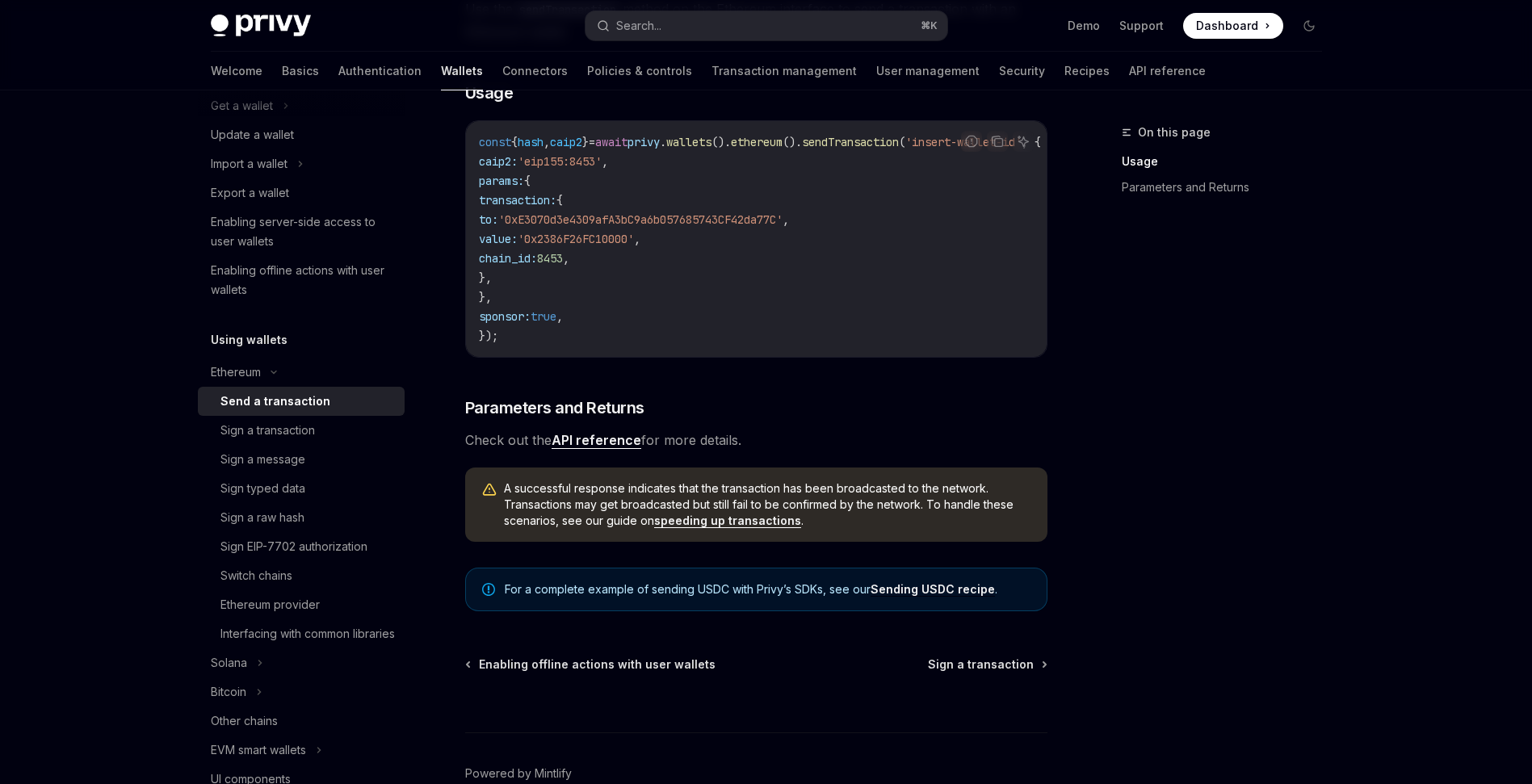
scroll to position [363, 0]
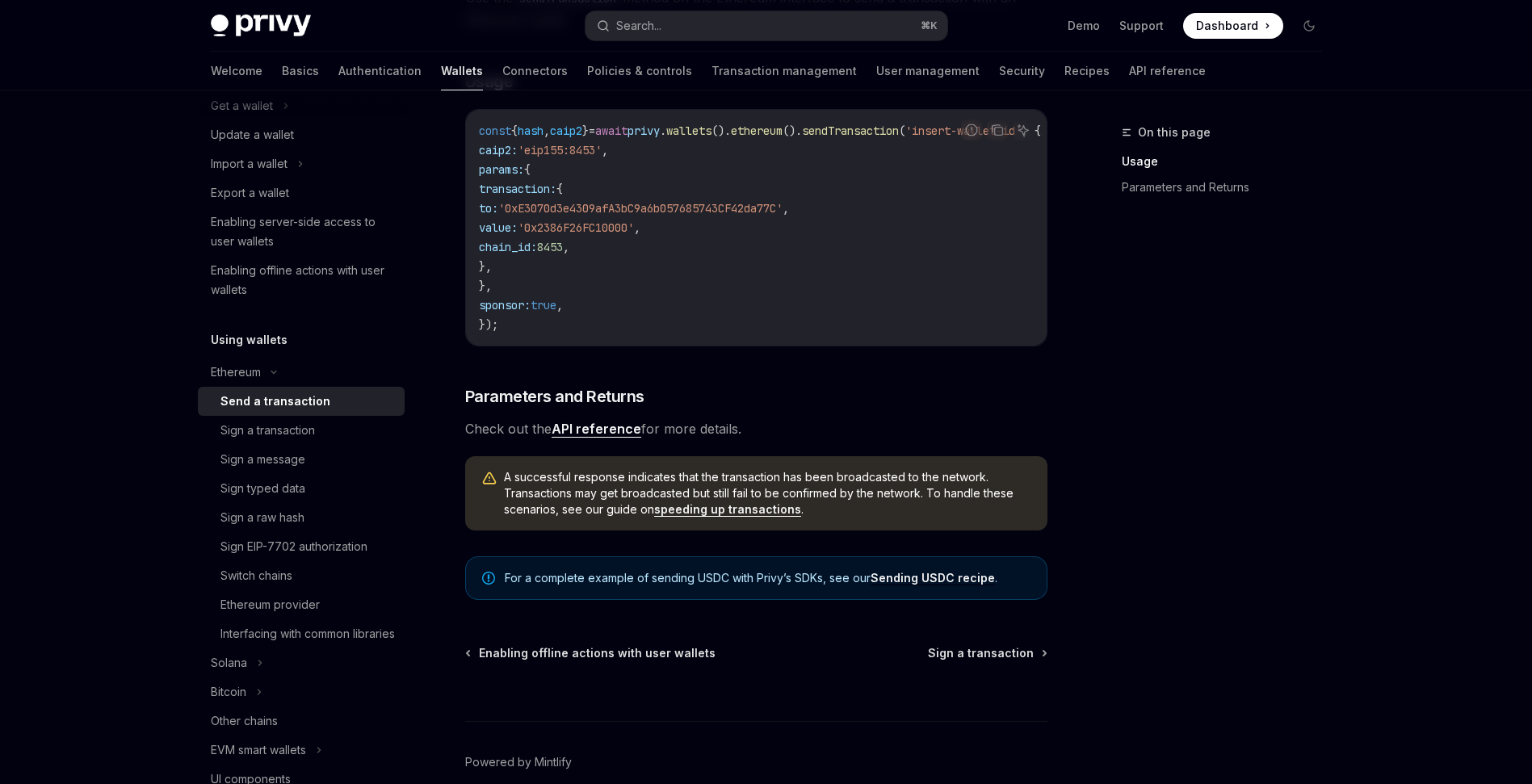
click at [619, 437] on link "API reference" at bounding box center [597, 428] width 89 height 17
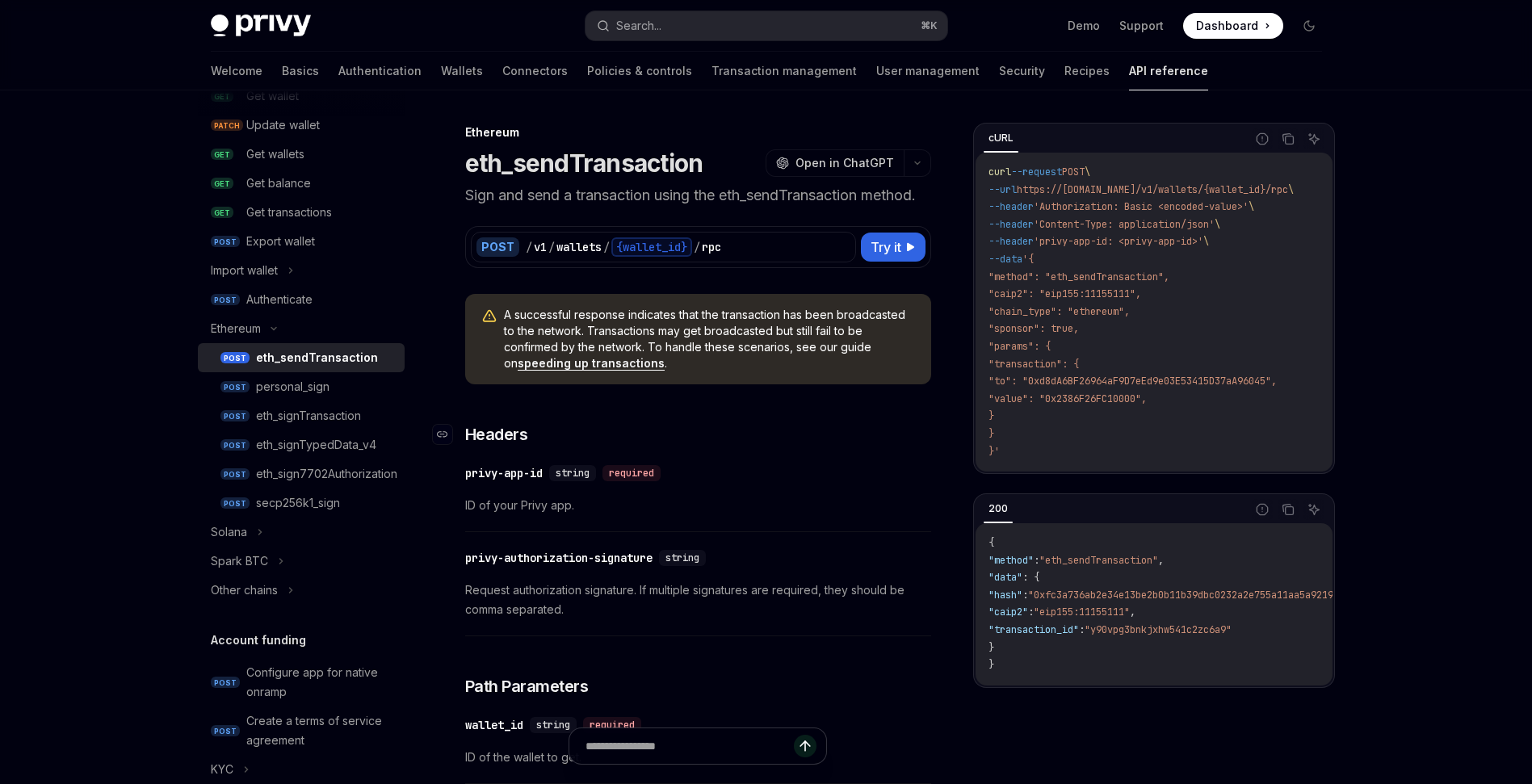
scroll to position [38, 0]
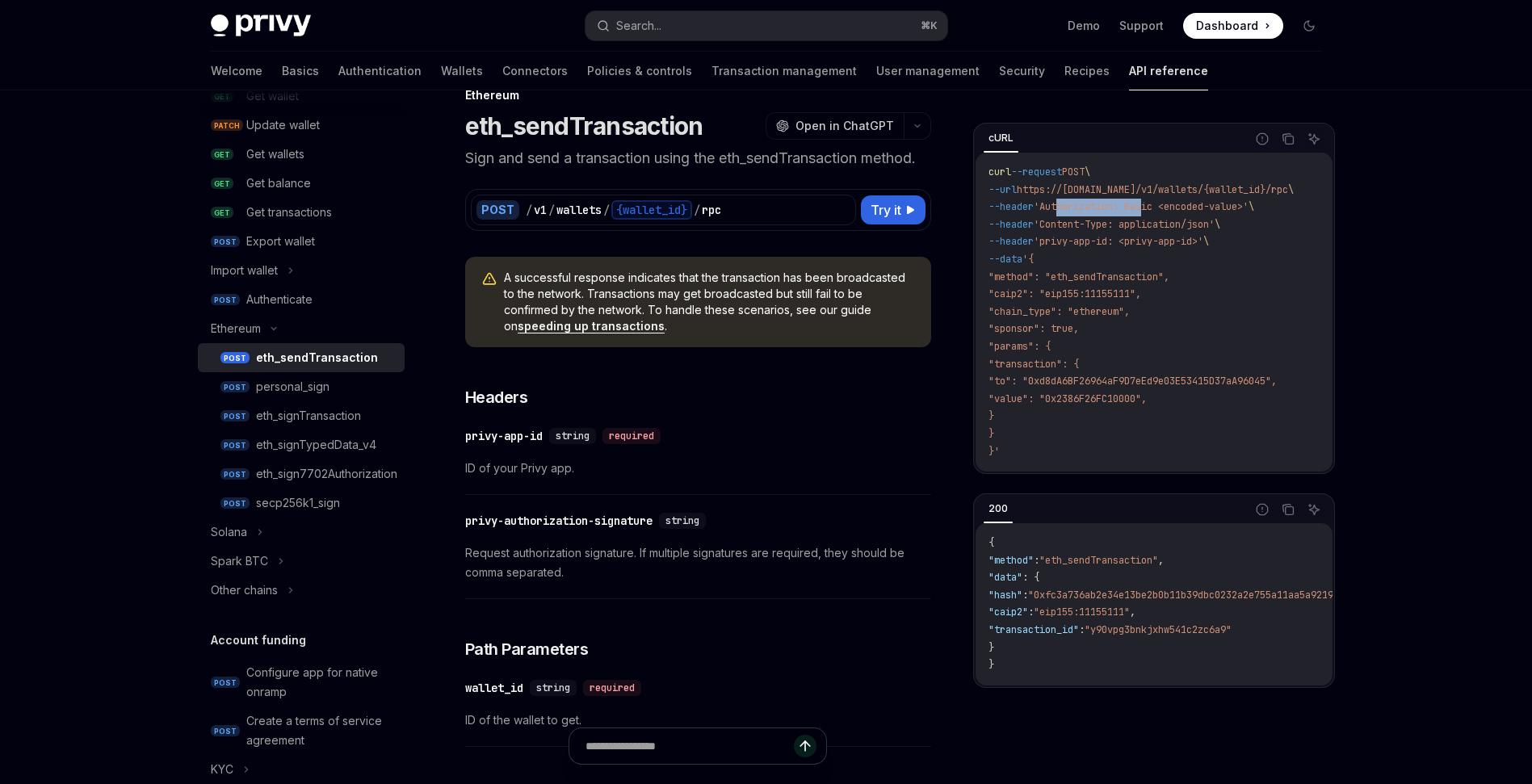
drag, startPoint x: 1068, startPoint y: 203, endPoint x: 1154, endPoint y: 199, distance: 86.1
click at [1154, 199] on code "curl --request POST \ --url https://[DOMAIN_NAME]/v1/wallets/{wallet_id}/rpc \ …" at bounding box center [1160, 311] width 344 height 296
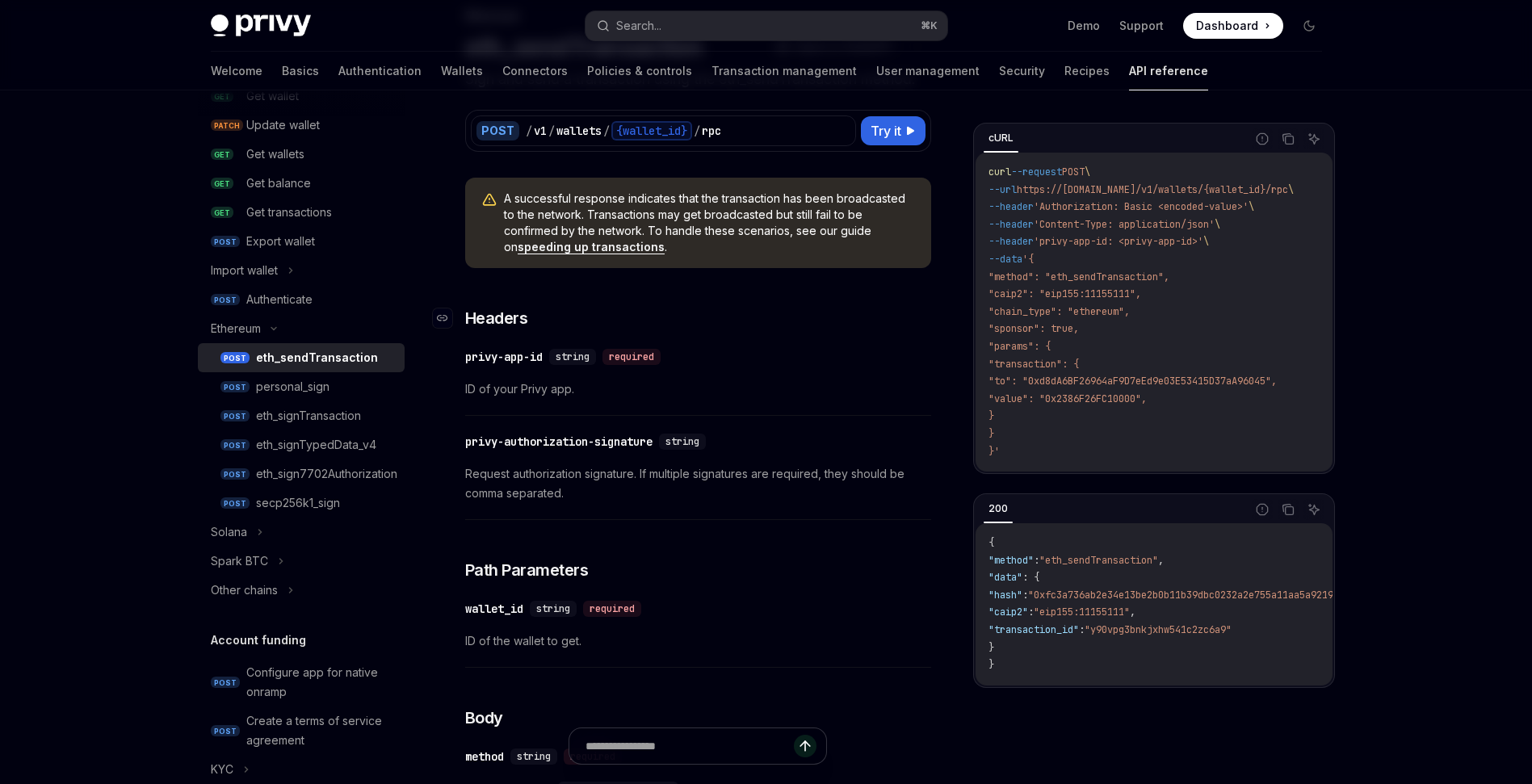
scroll to position [187, 0]
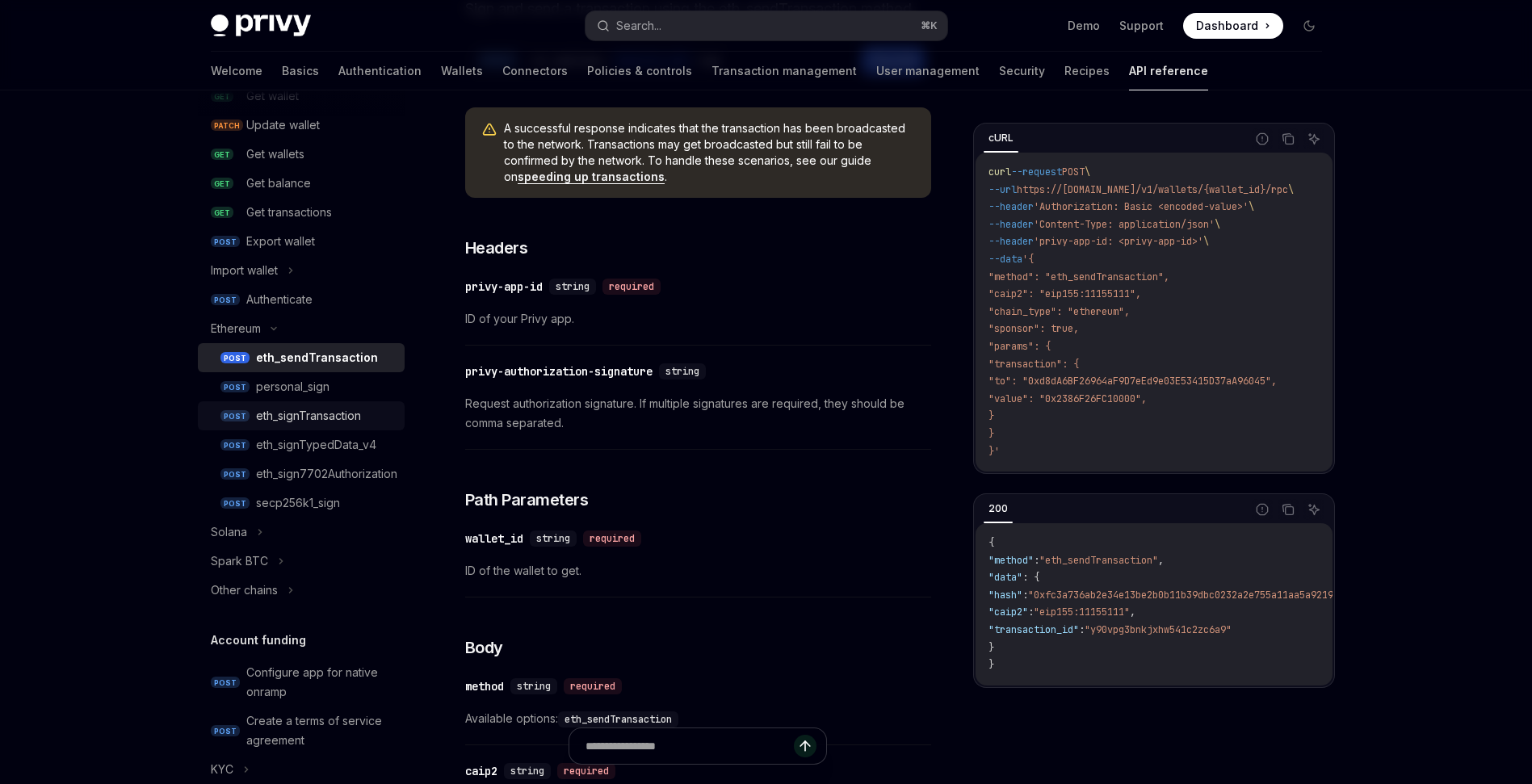
click at [351, 409] on div "eth_signTransaction" at bounding box center [308, 416] width 105 height 20
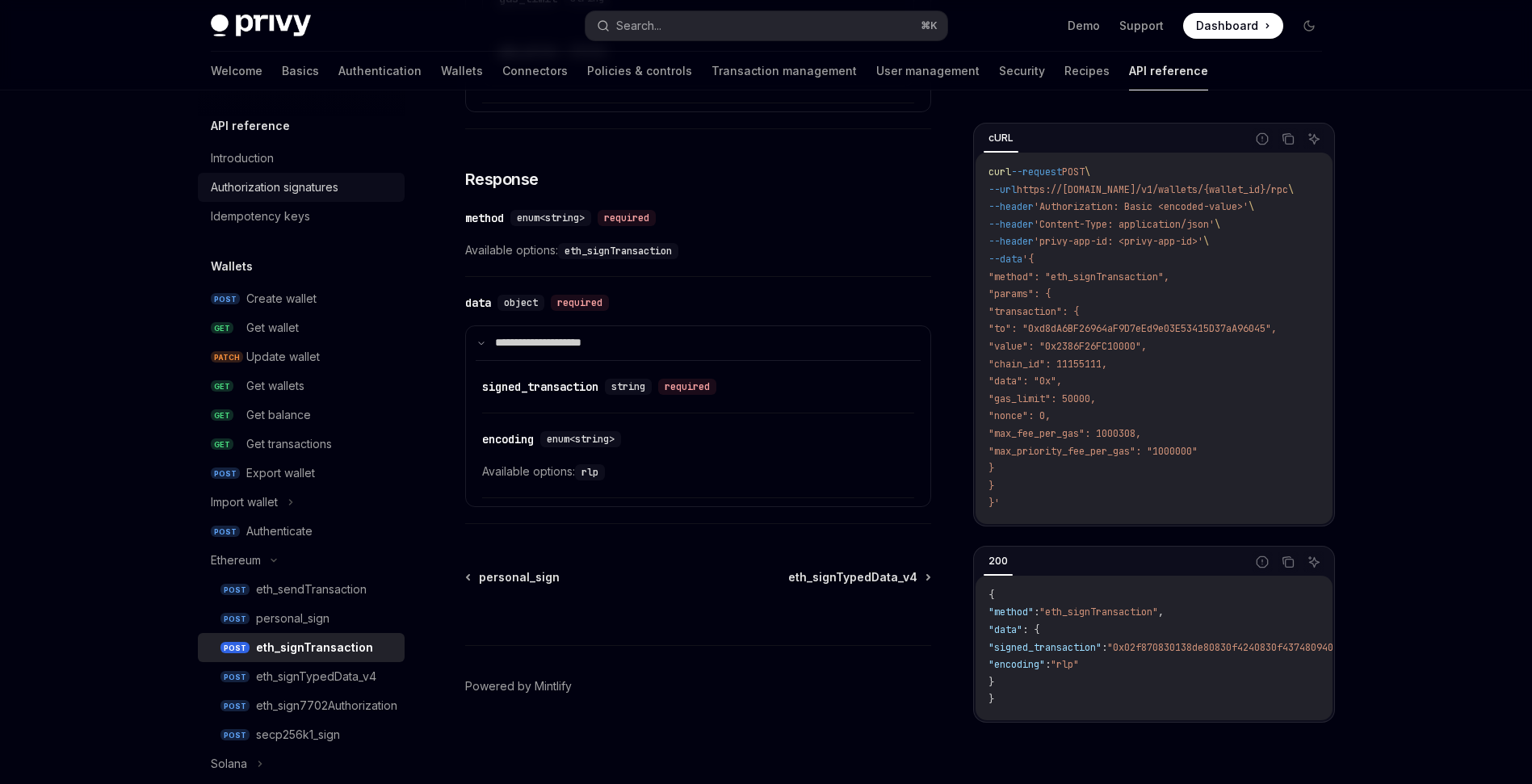
click at [260, 188] on div "Authorization signatures" at bounding box center [275, 188] width 128 height 20
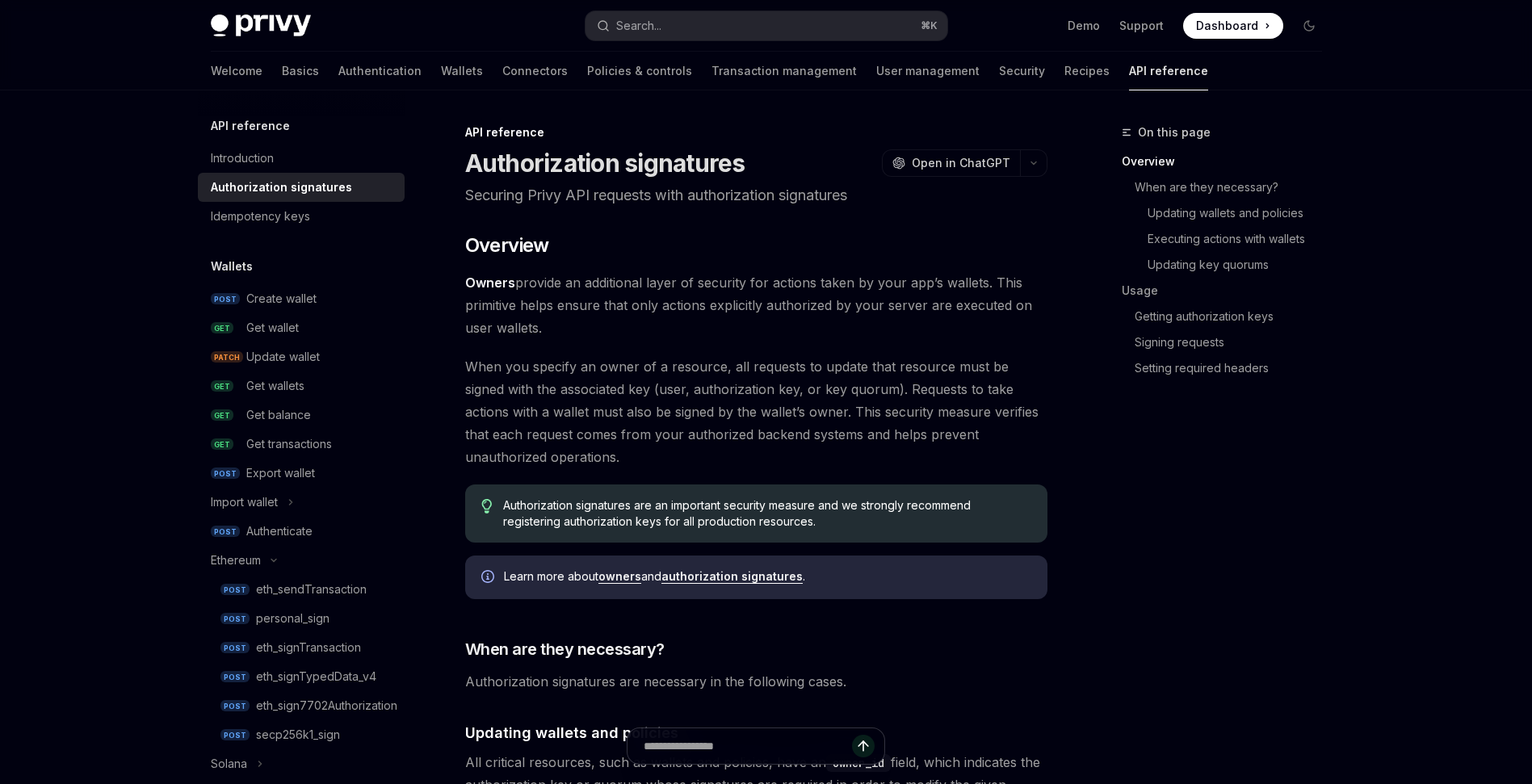
drag, startPoint x: 644, startPoint y: 325, endPoint x: 500, endPoint y: 275, distance: 152.4
click at [500, 275] on span "Owners provide an additional layer of security for actions taken by your app’s …" at bounding box center [756, 305] width 582 height 68
click at [723, 336] on span "Owners provide an additional layer of security for actions taken by your app’s …" at bounding box center [756, 305] width 582 height 68
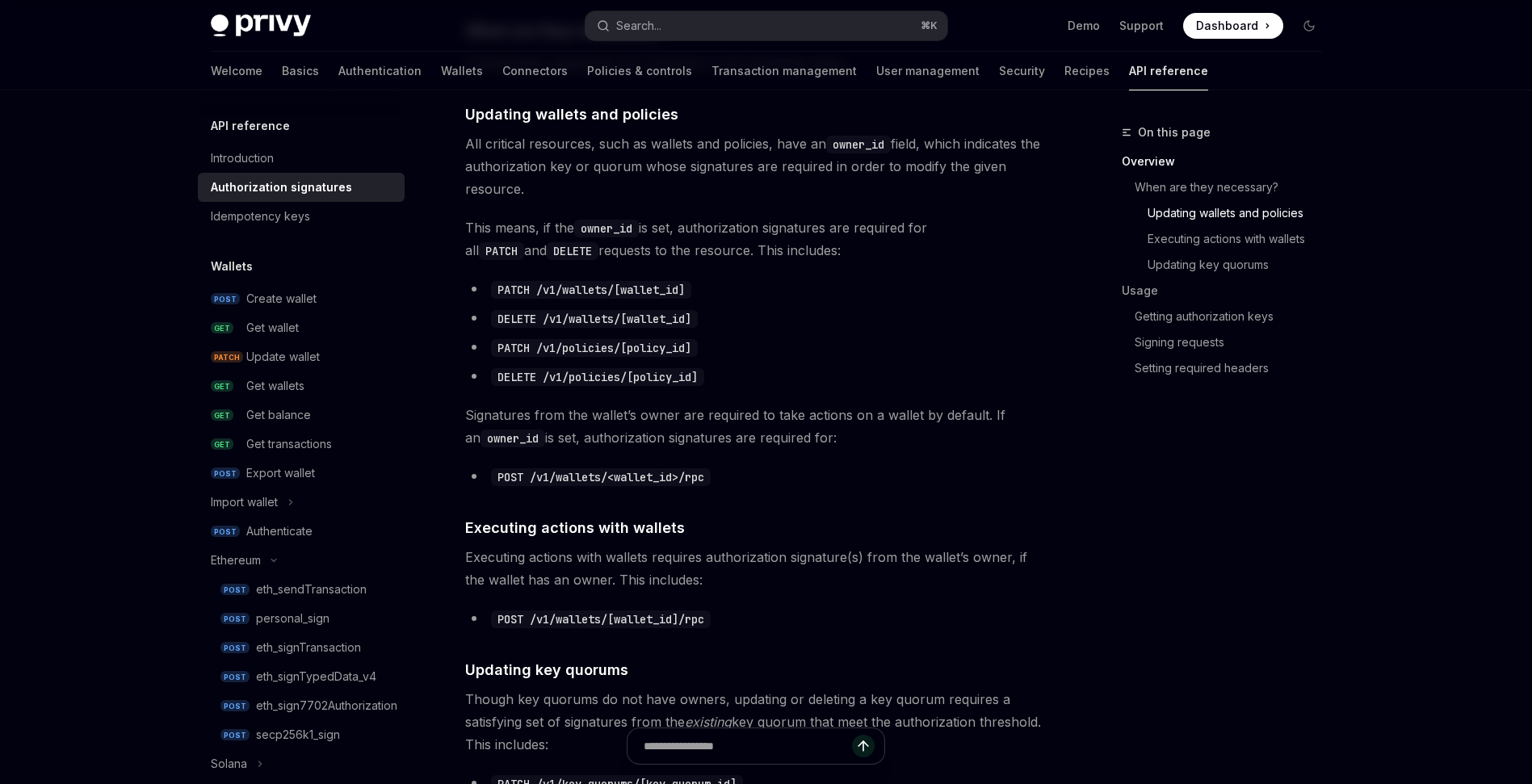
scroll to position [737, 0]
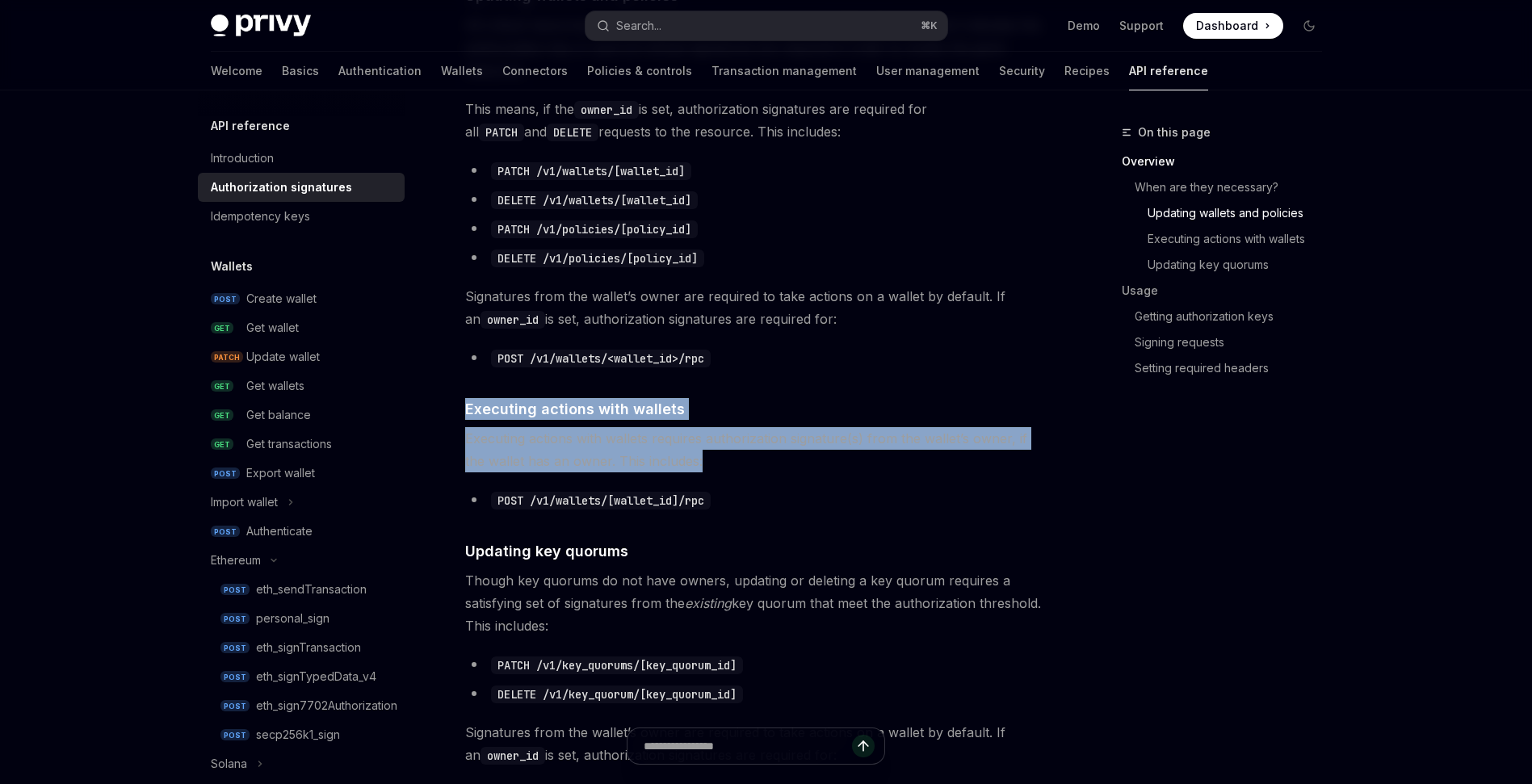
drag, startPoint x: 791, startPoint y: 474, endPoint x: 605, endPoint y: 392, distance: 203.3
click at [848, 468] on span "Executing actions with wallets requires authorization signature(s) from the wal…" at bounding box center [756, 450] width 582 height 46
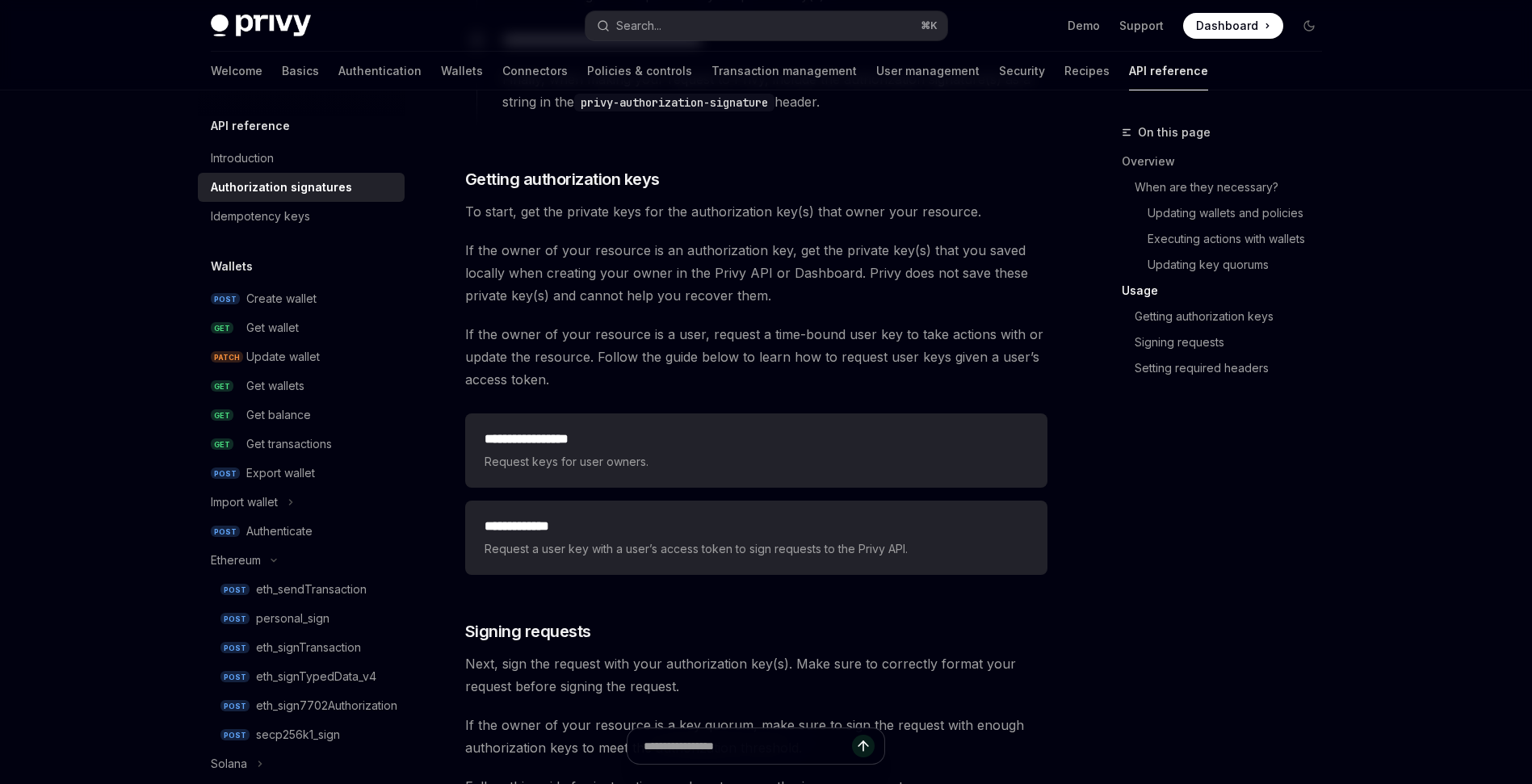
scroll to position [1952, 0]
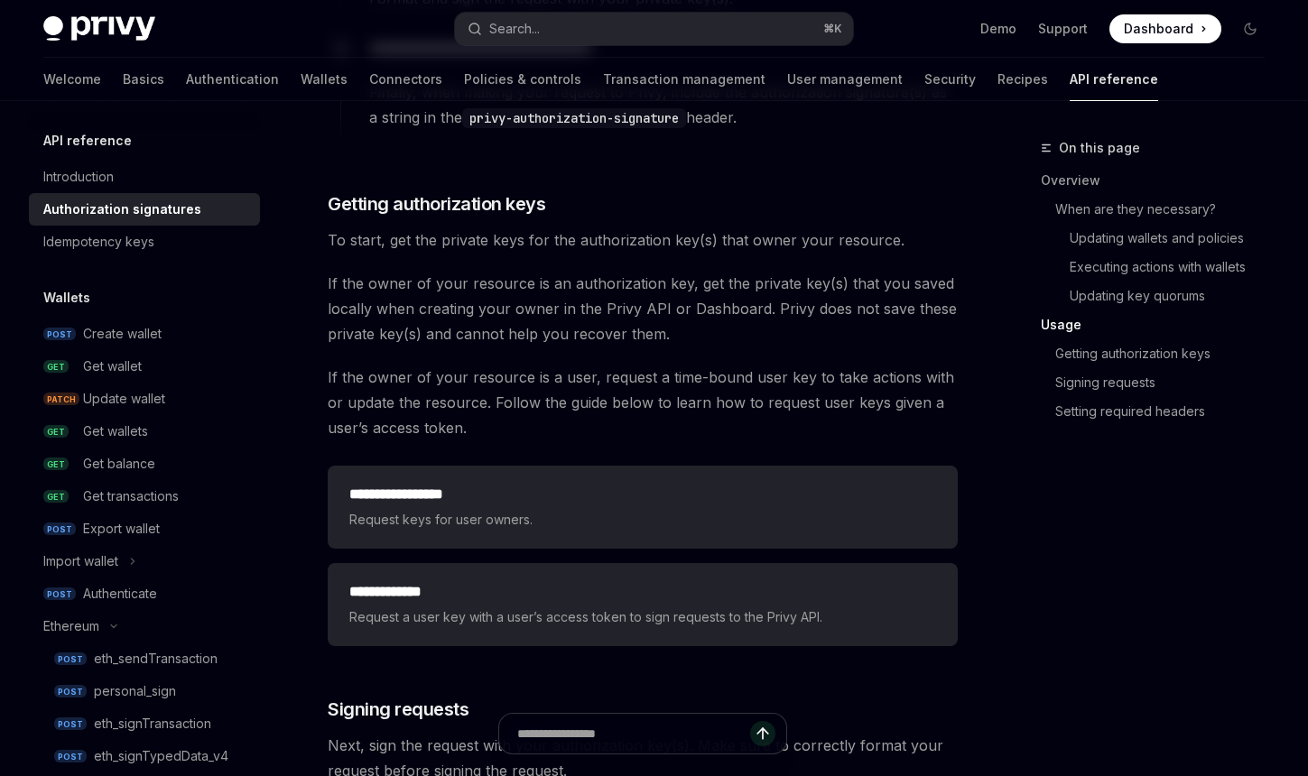
type textarea "*"
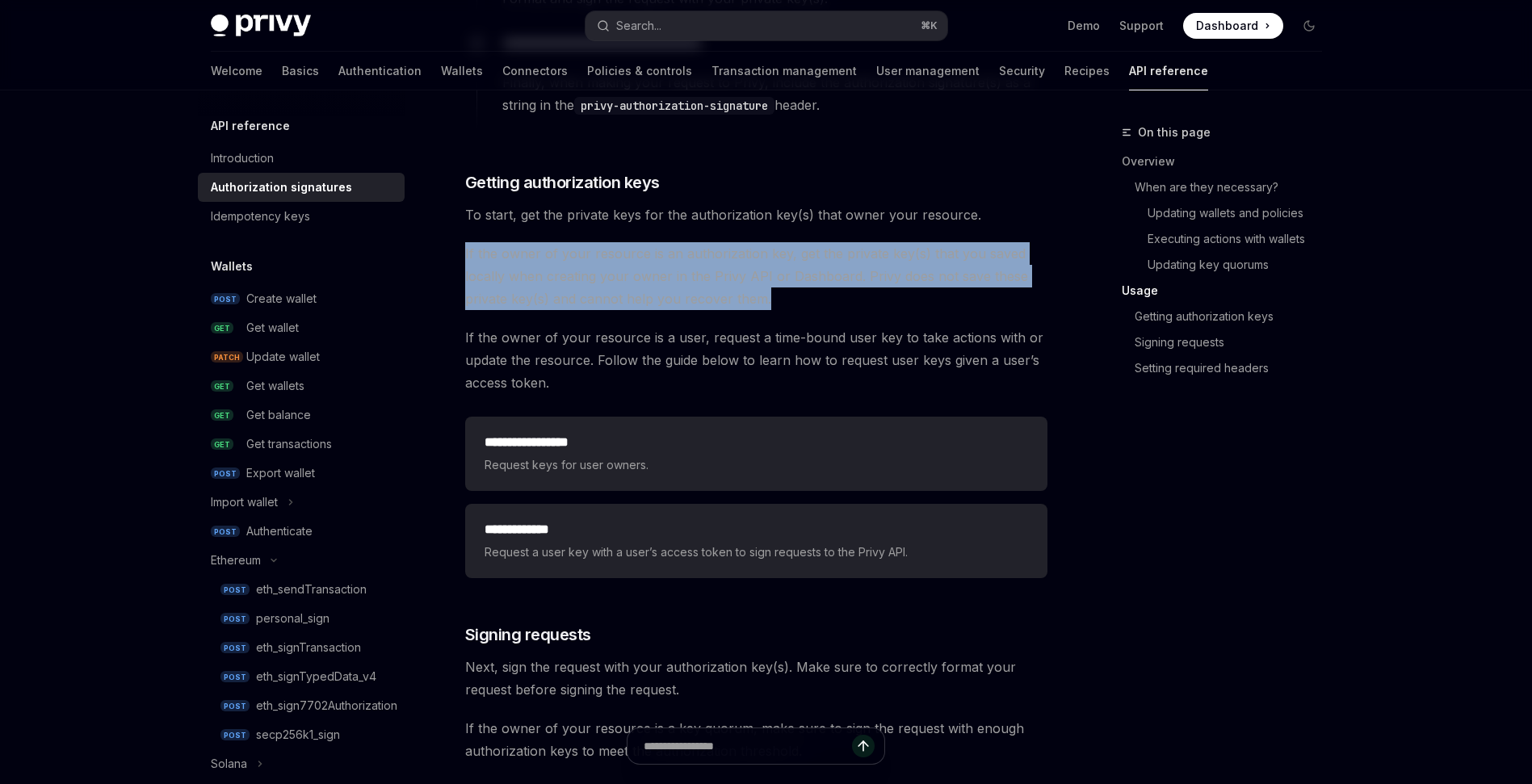
drag, startPoint x: 860, startPoint y: 308, endPoint x: 687, endPoint y: 238, distance: 186.6
click at [828, 299] on span "If the owner of your resource is an authorization key, get the private key(s) t…" at bounding box center [756, 276] width 582 height 68
